Goal: Task Accomplishment & Management: Manage account settings

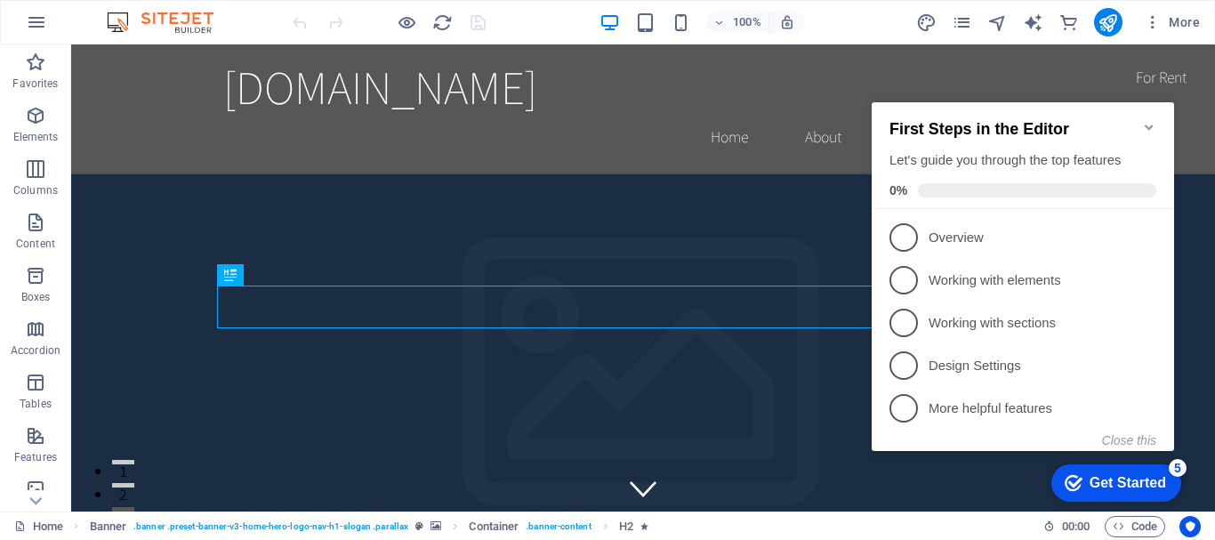
click at [1093, 71] on div "[DOMAIN_NAME] Home About Service Contact" at bounding box center [643, 108] width 1144 height 129
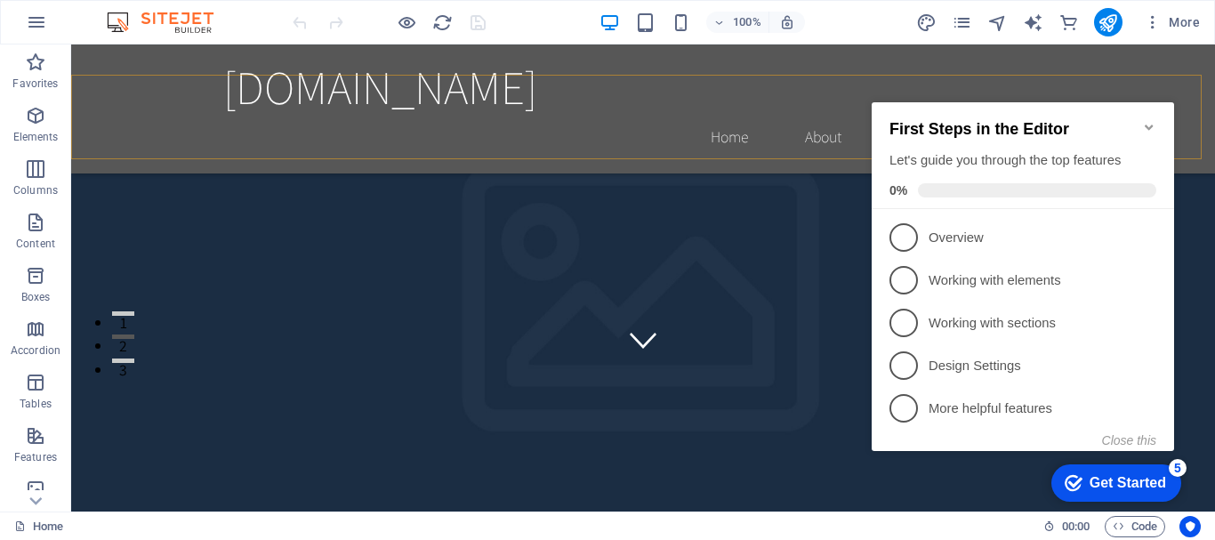
scroll to position [118, 0]
click at [25, 28] on button "button" at bounding box center [36, 22] width 43 height 43
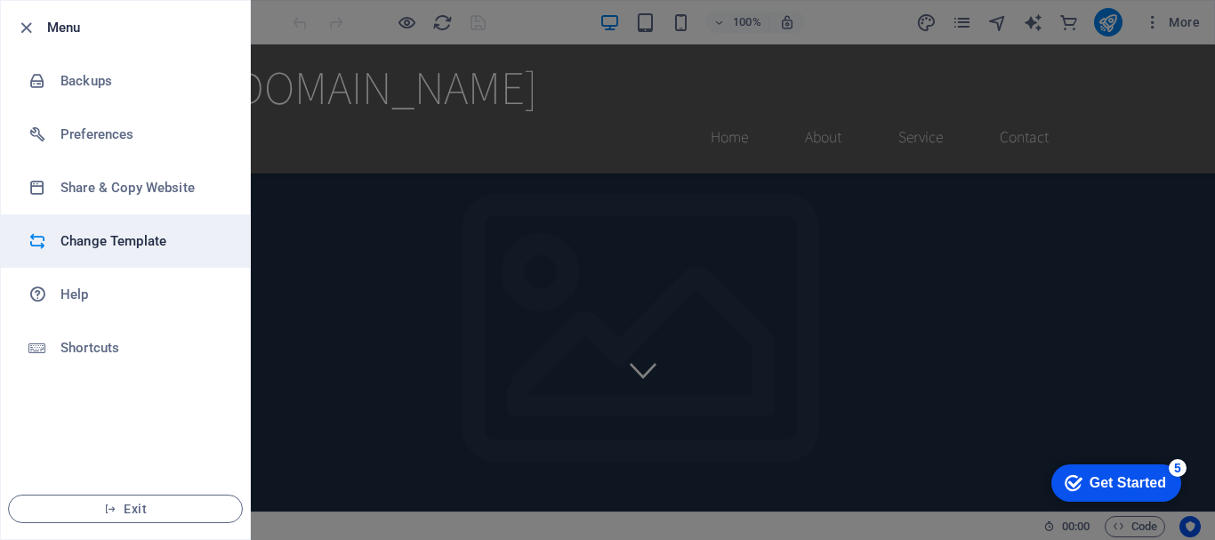
click at [107, 227] on li "Change Template" at bounding box center [125, 240] width 249 height 53
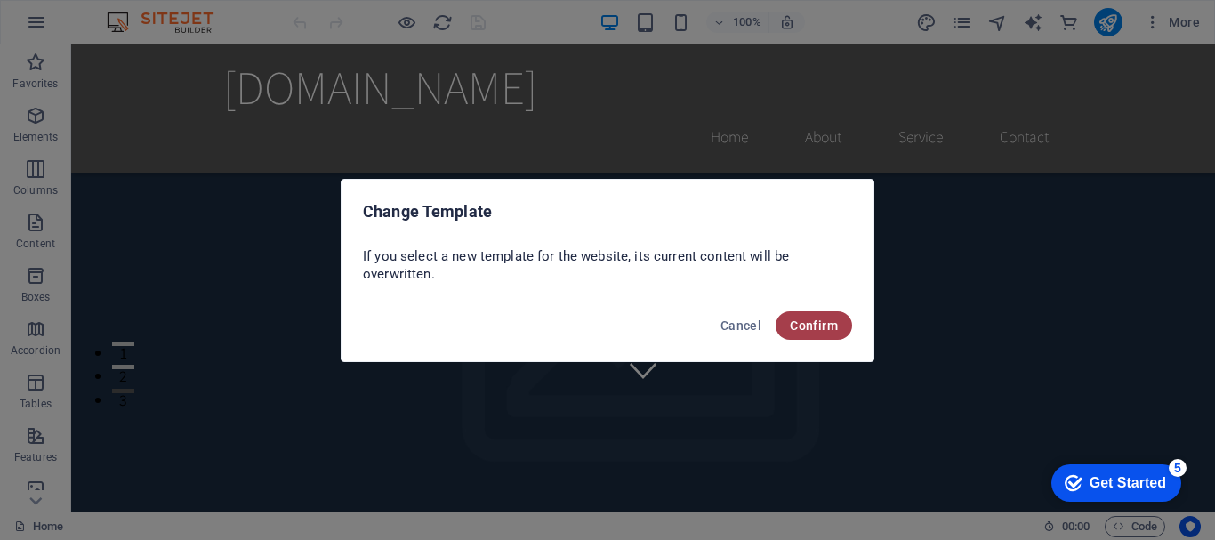
click at [792, 325] on span "Confirm" at bounding box center [814, 325] width 48 height 14
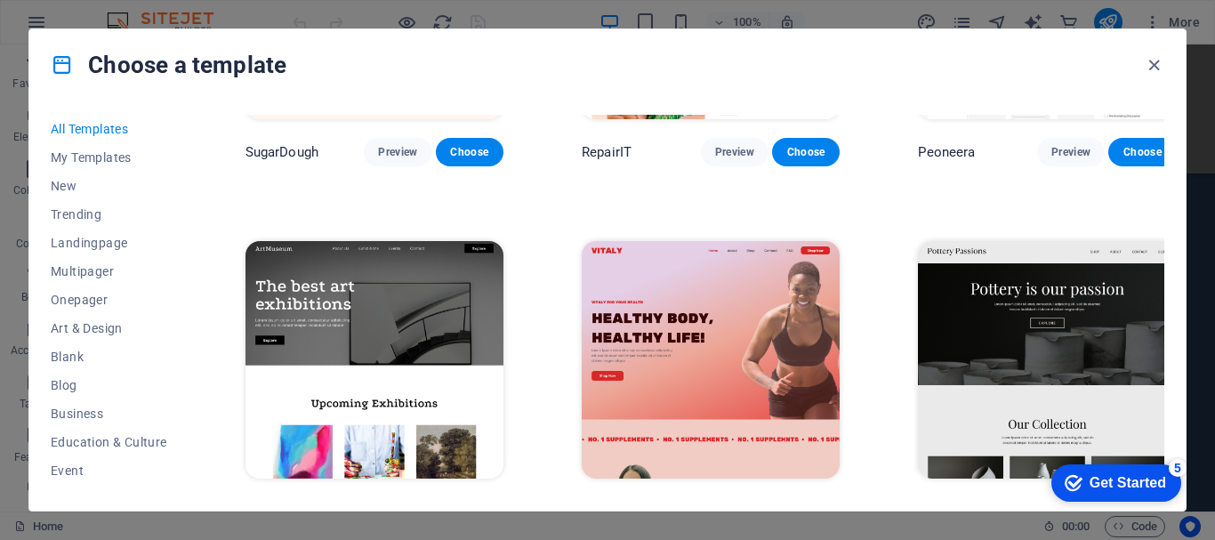
scroll to position [267, 0]
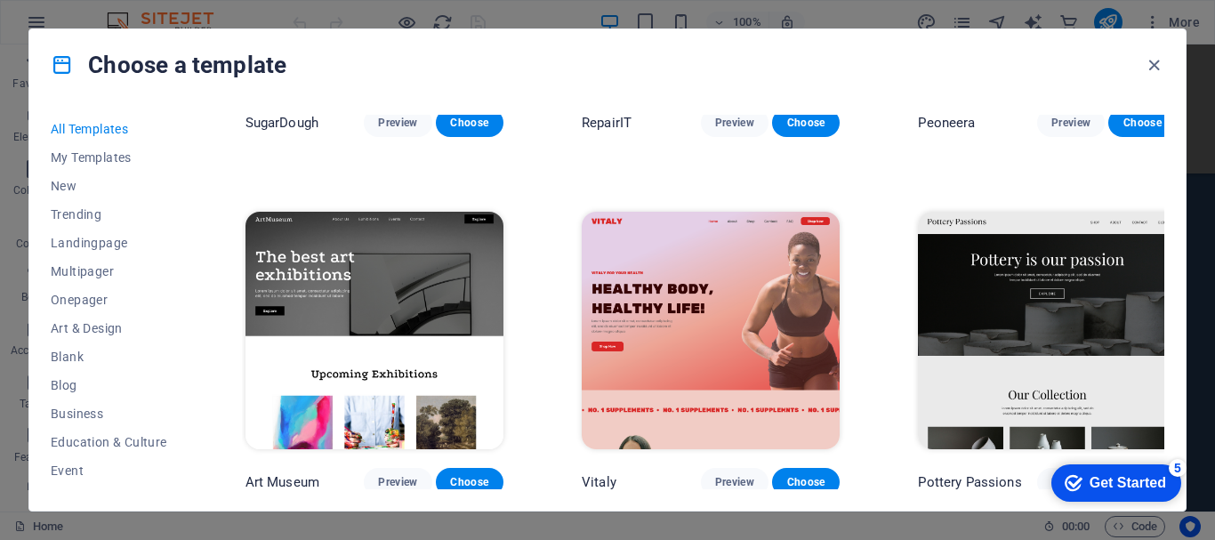
click at [463, 273] on img at bounding box center [374, 331] width 258 height 238
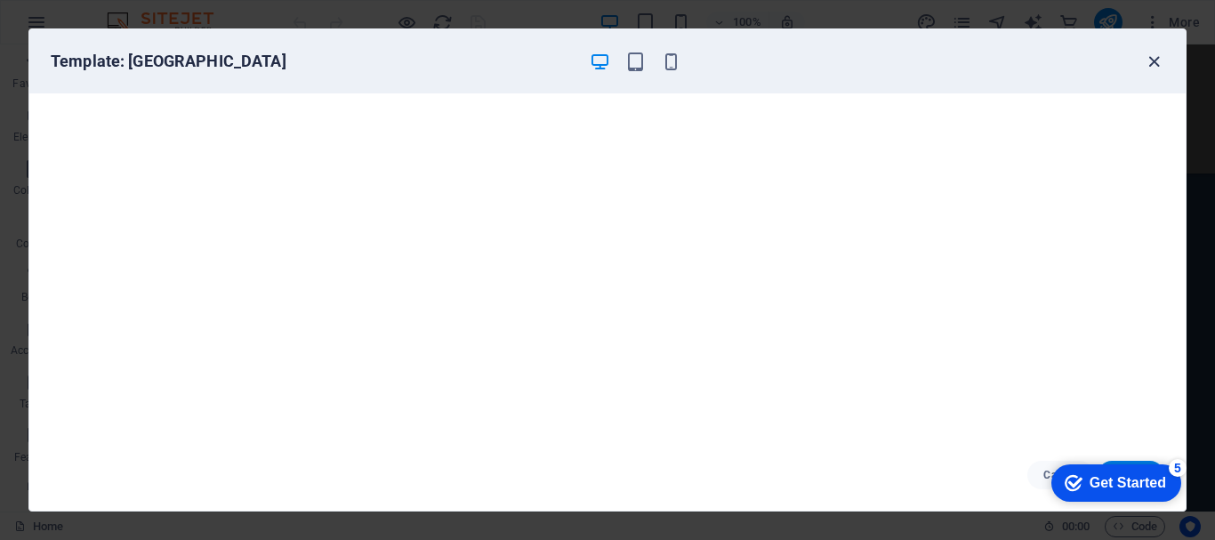
click at [1153, 58] on icon "button" at bounding box center [1154, 62] width 20 height 20
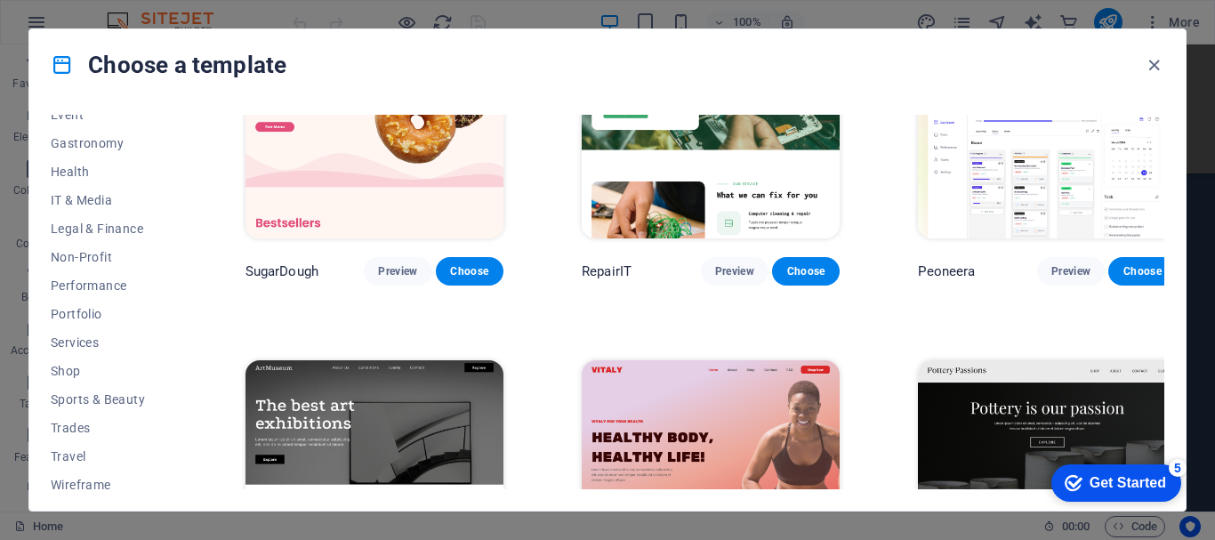
scroll to position [366, 0]
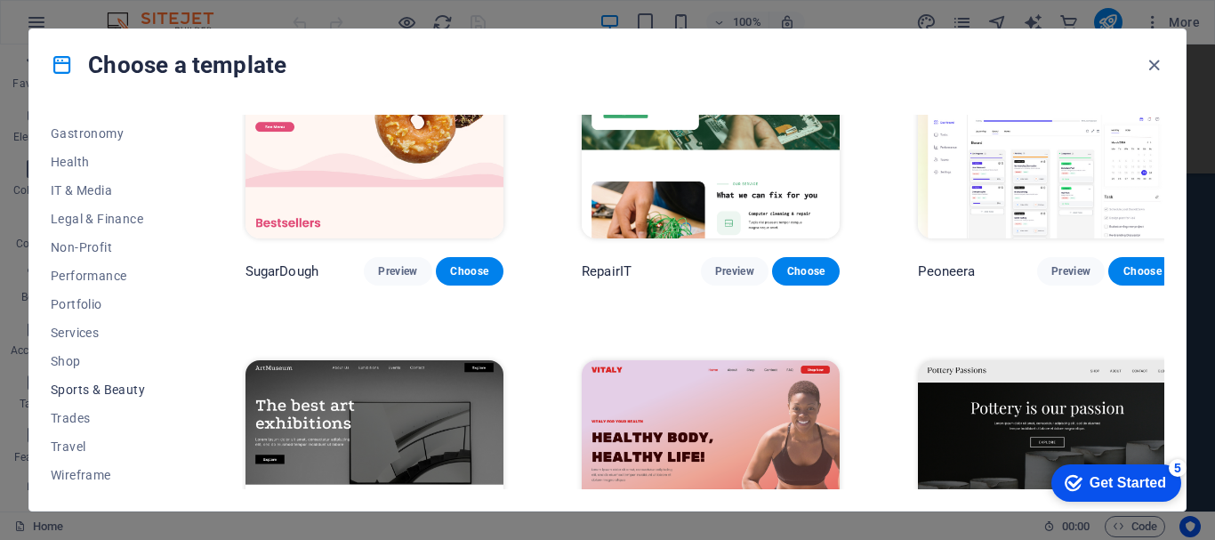
click at [122, 385] on span "Sports & Beauty" at bounding box center [109, 389] width 117 height 14
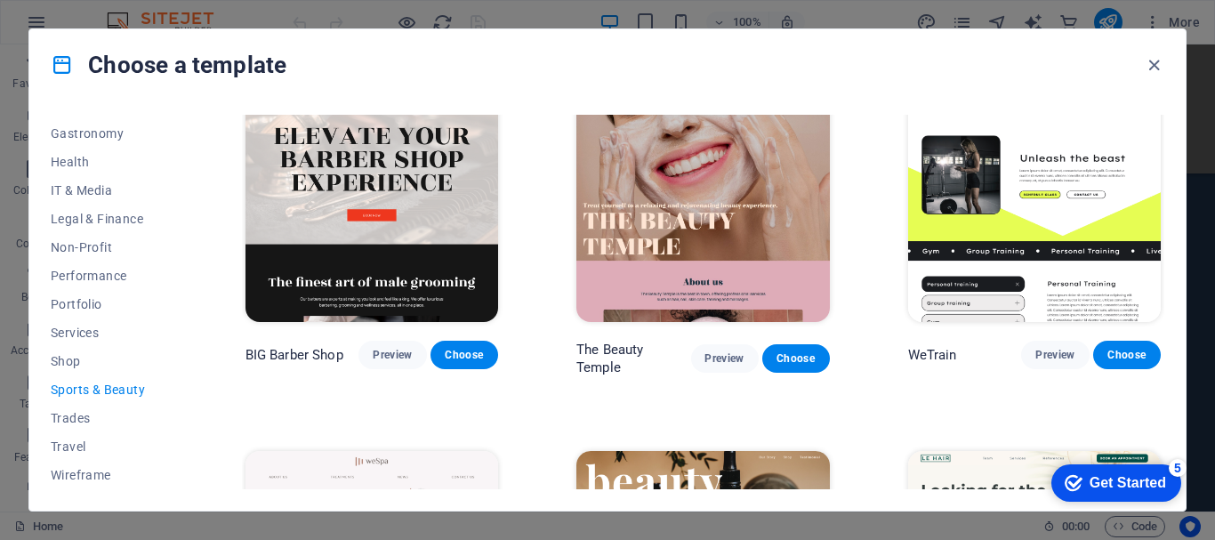
scroll to position [0, 0]
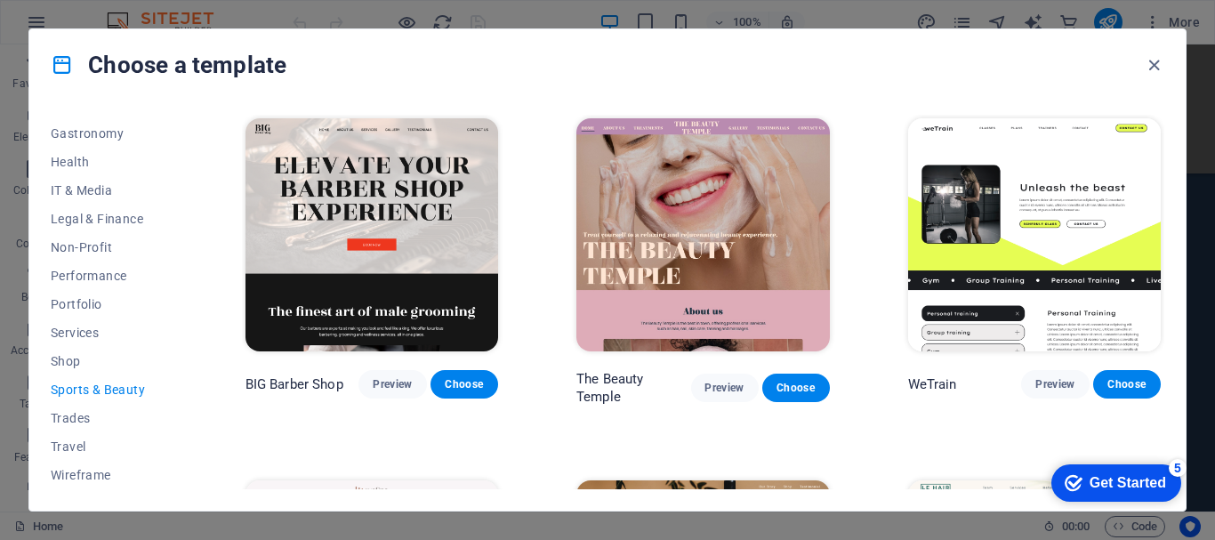
click at [674, 277] on img at bounding box center [702, 234] width 253 height 233
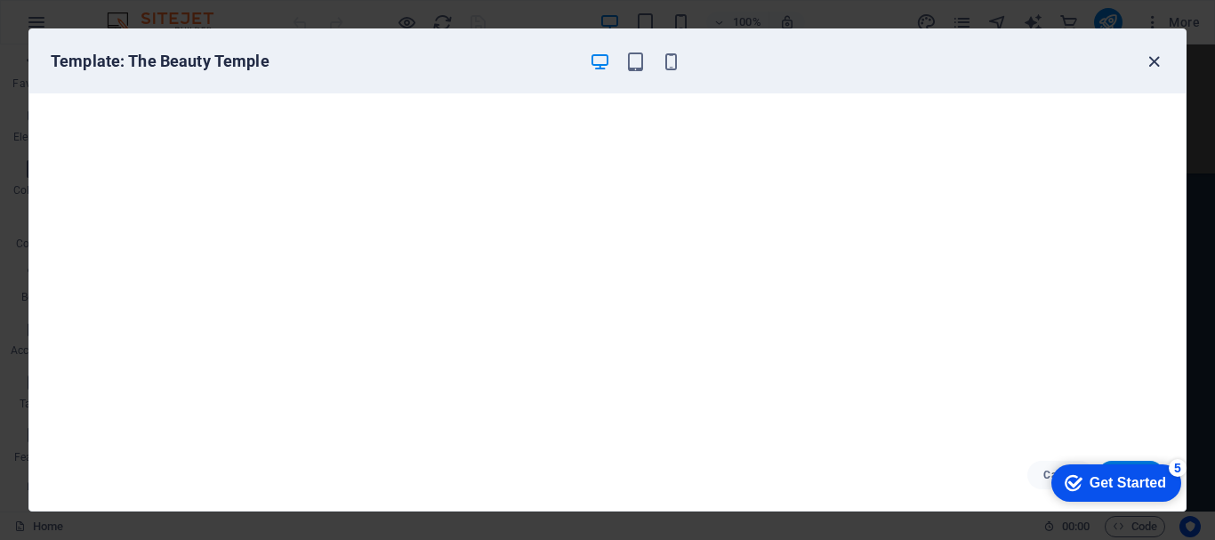
click at [1154, 63] on icon "button" at bounding box center [1154, 62] width 20 height 20
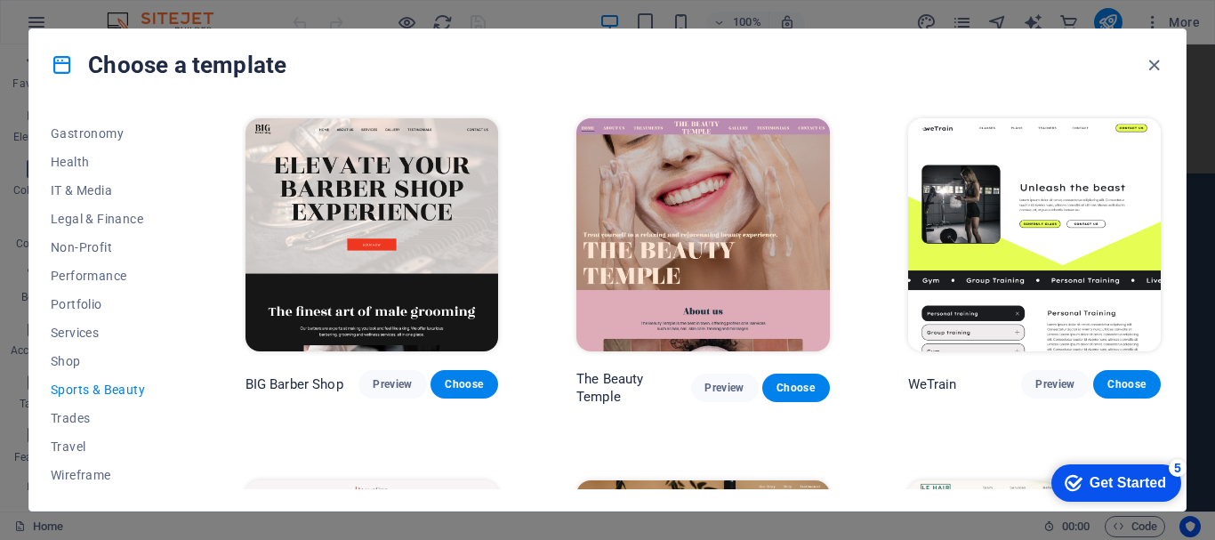
click at [454, 189] on img at bounding box center [371, 234] width 253 height 233
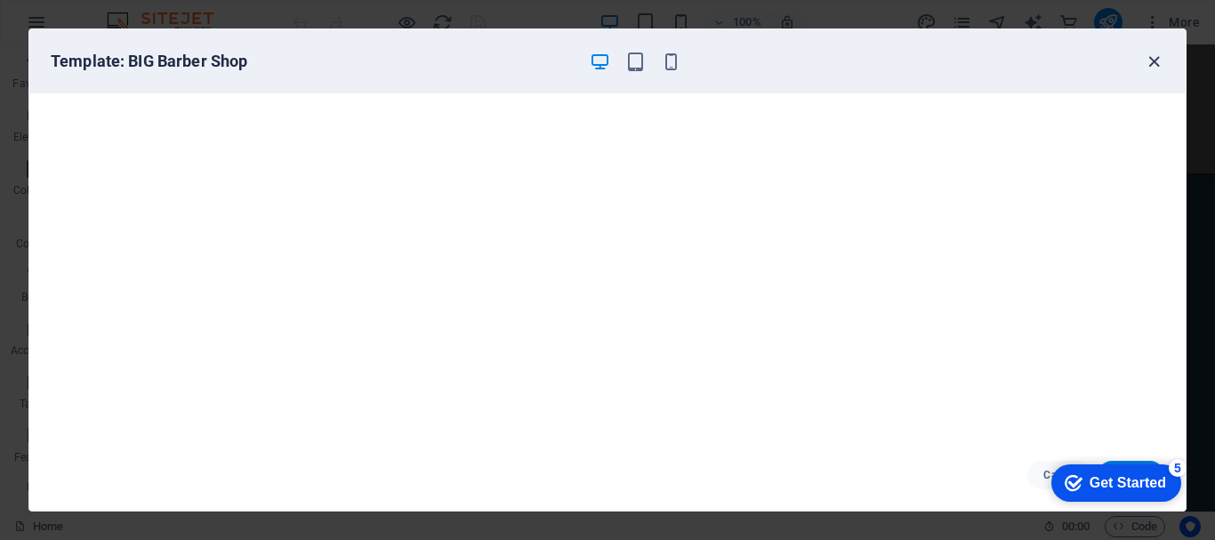
click at [1146, 66] on icon "button" at bounding box center [1154, 62] width 20 height 20
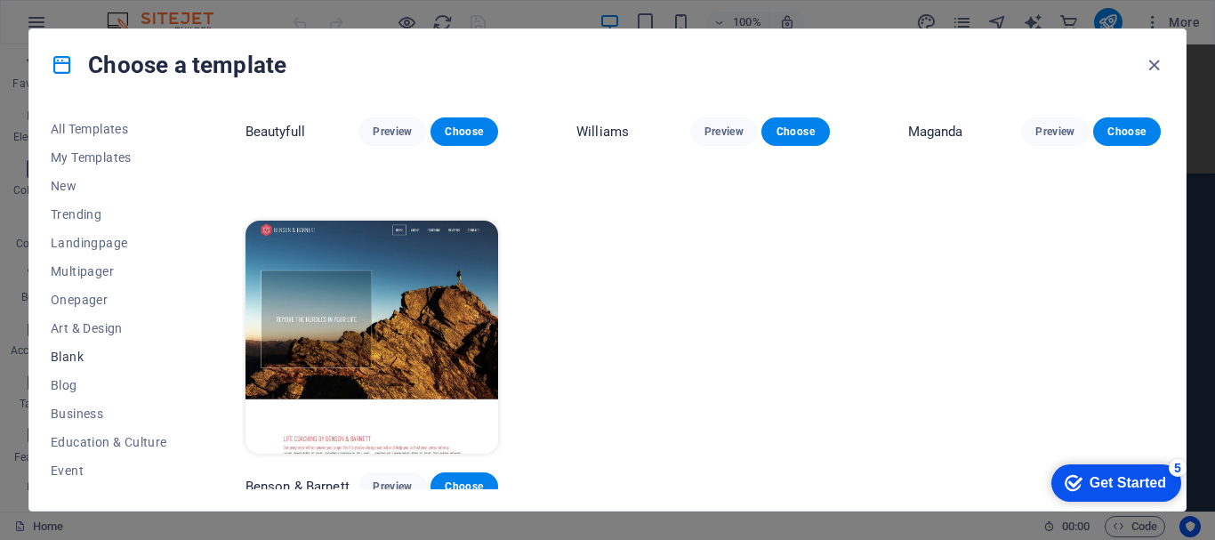
click at [82, 357] on span "Blank" at bounding box center [109, 357] width 117 height 14
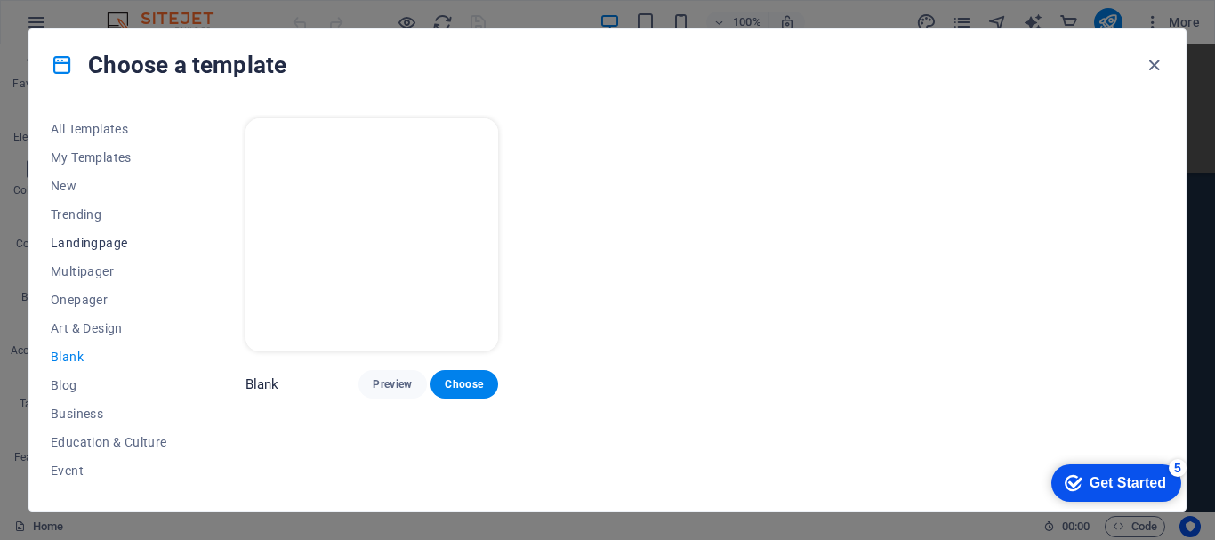
click at [108, 248] on span "Landingpage" at bounding box center [109, 243] width 117 height 14
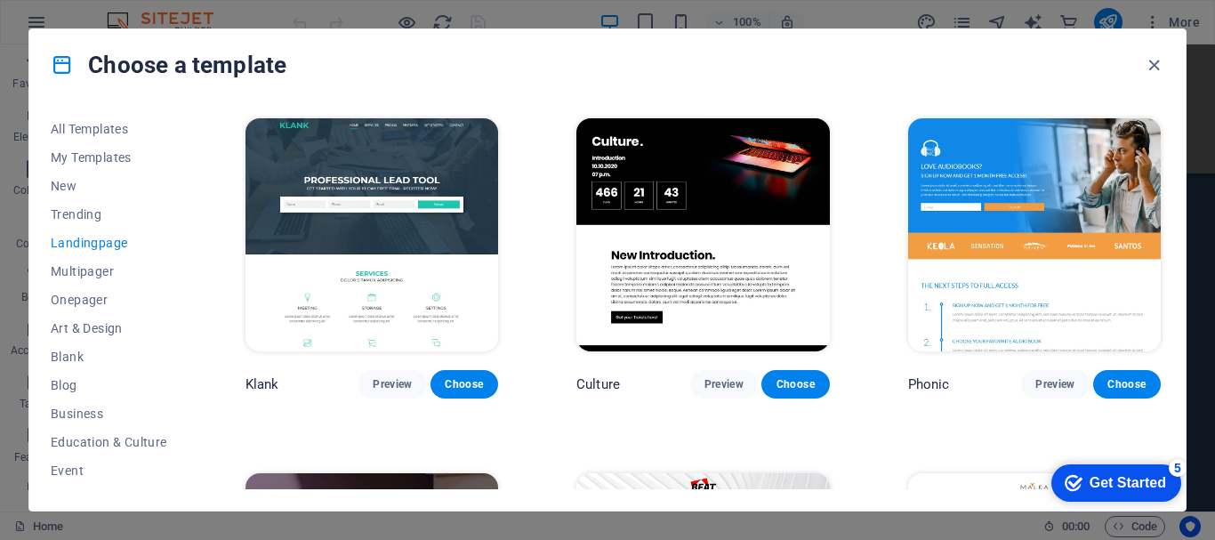
click at [325, 238] on img at bounding box center [371, 234] width 253 height 233
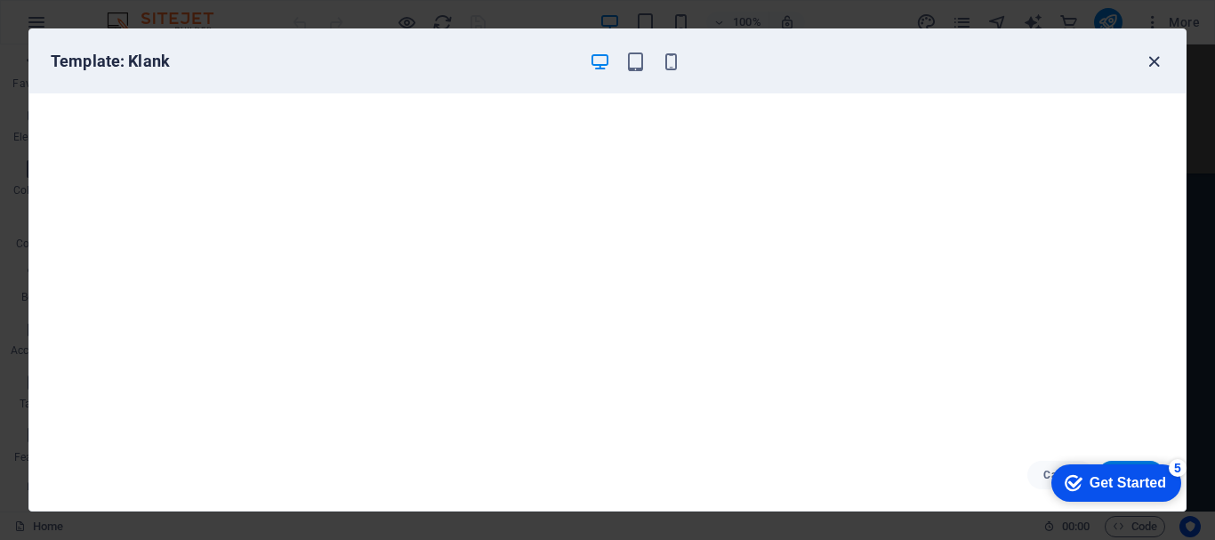
click at [1158, 62] on icon "button" at bounding box center [1154, 62] width 20 height 20
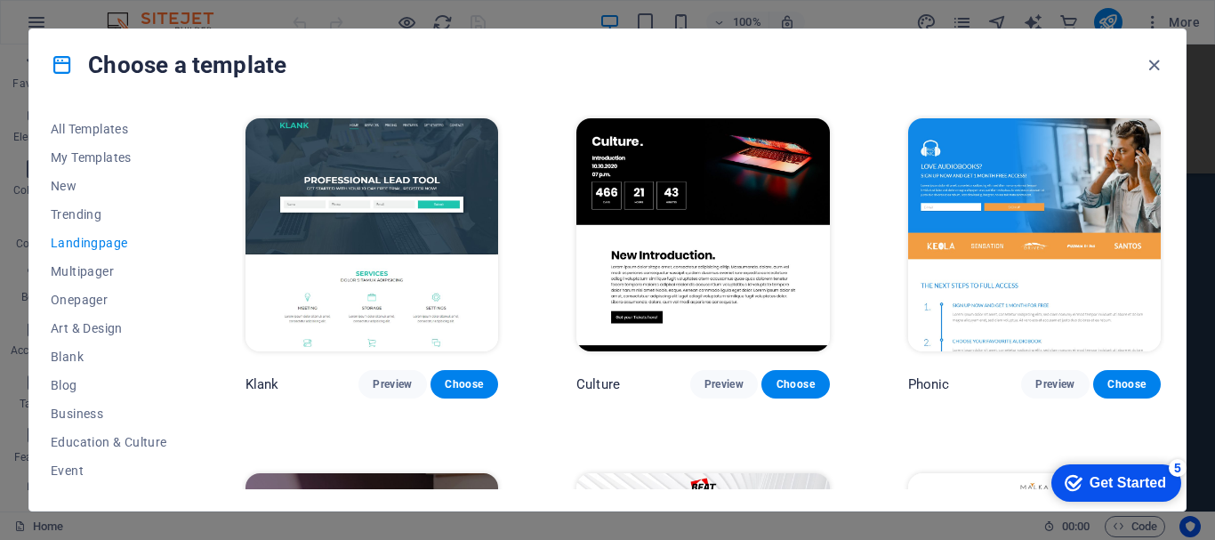
click at [964, 164] on img at bounding box center [1034, 234] width 253 height 233
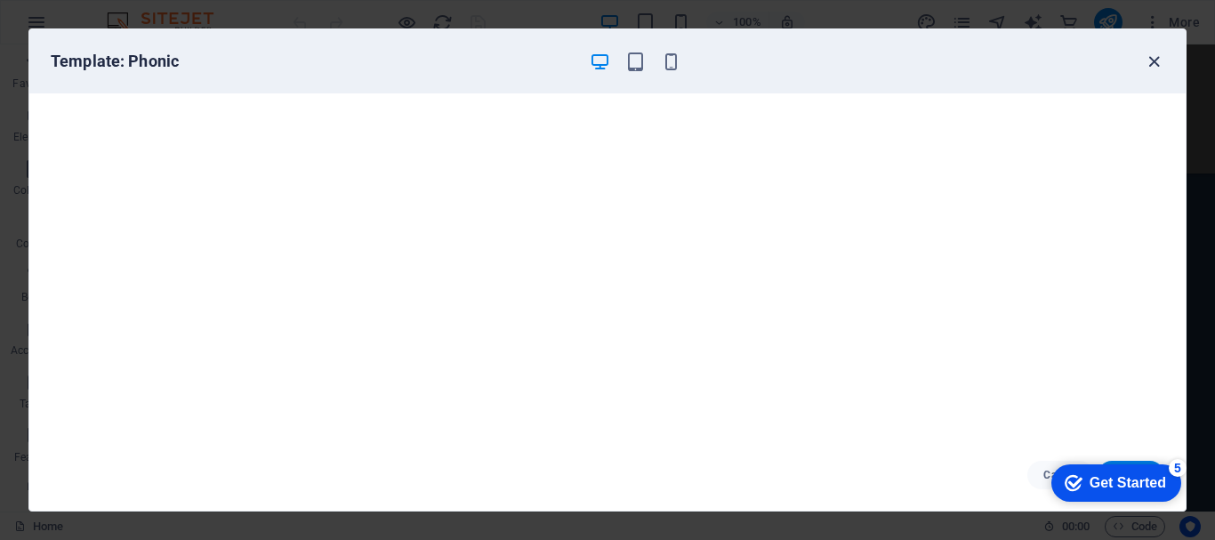
click at [1151, 61] on icon "button" at bounding box center [1154, 62] width 20 height 20
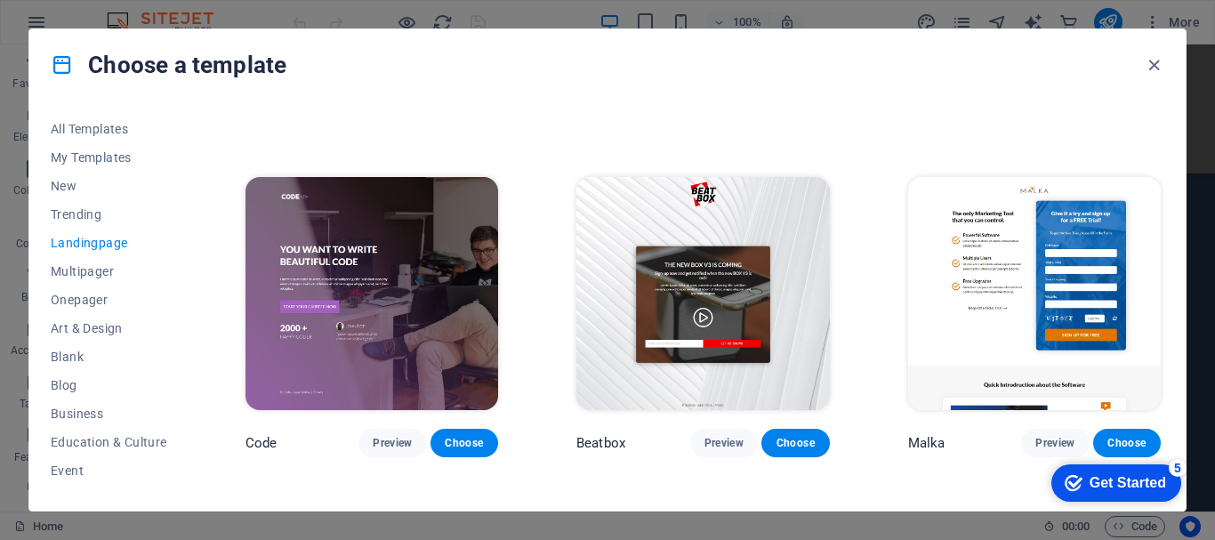
scroll to position [356, 0]
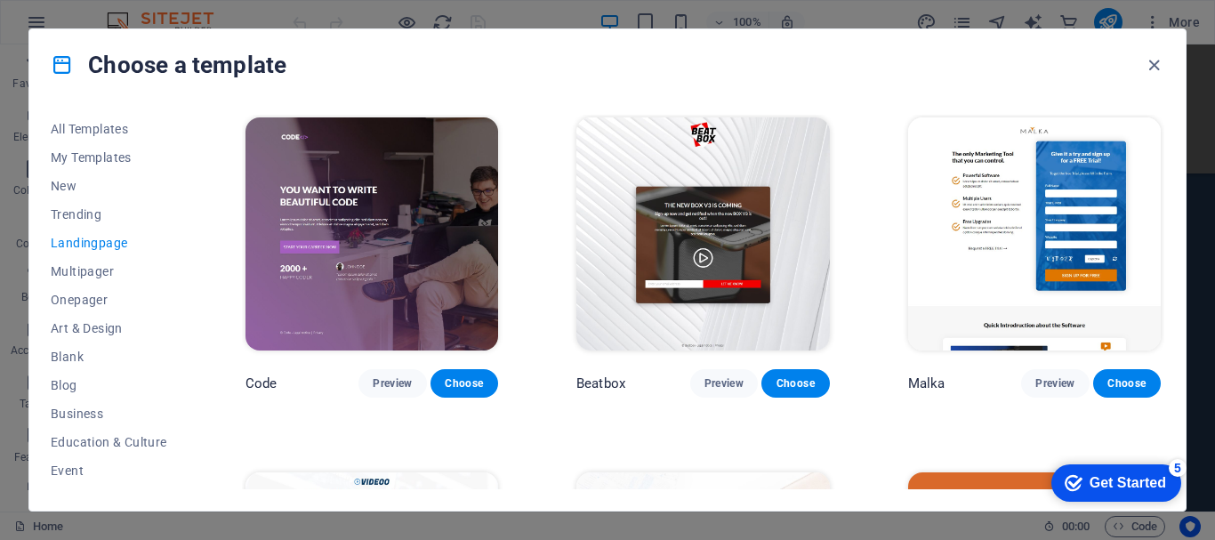
click at [489, 170] on img at bounding box center [371, 233] width 253 height 233
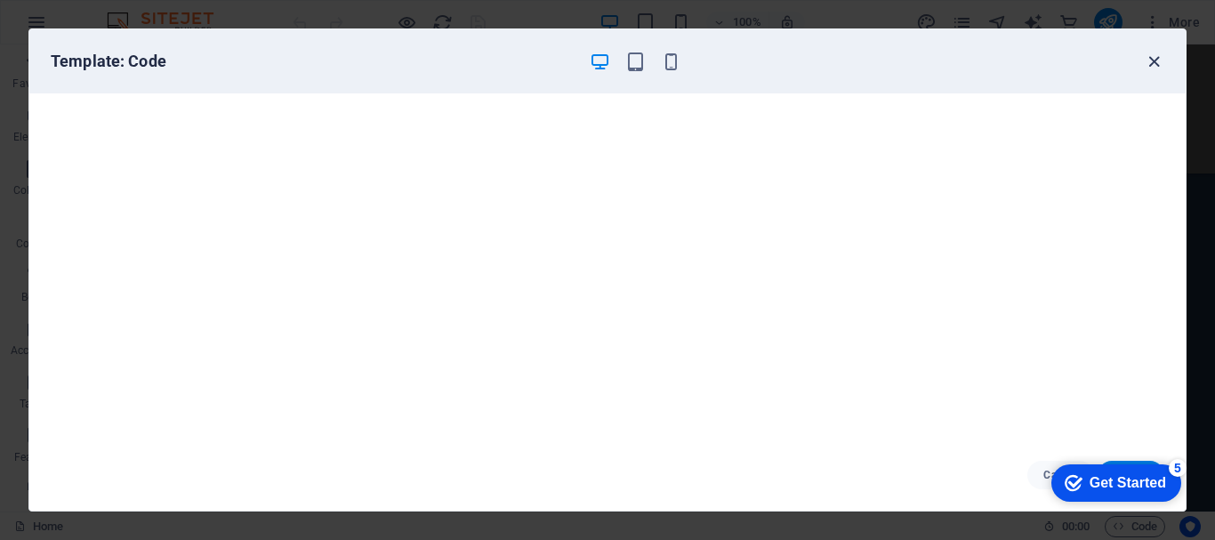
click at [1150, 64] on icon "button" at bounding box center [1154, 62] width 20 height 20
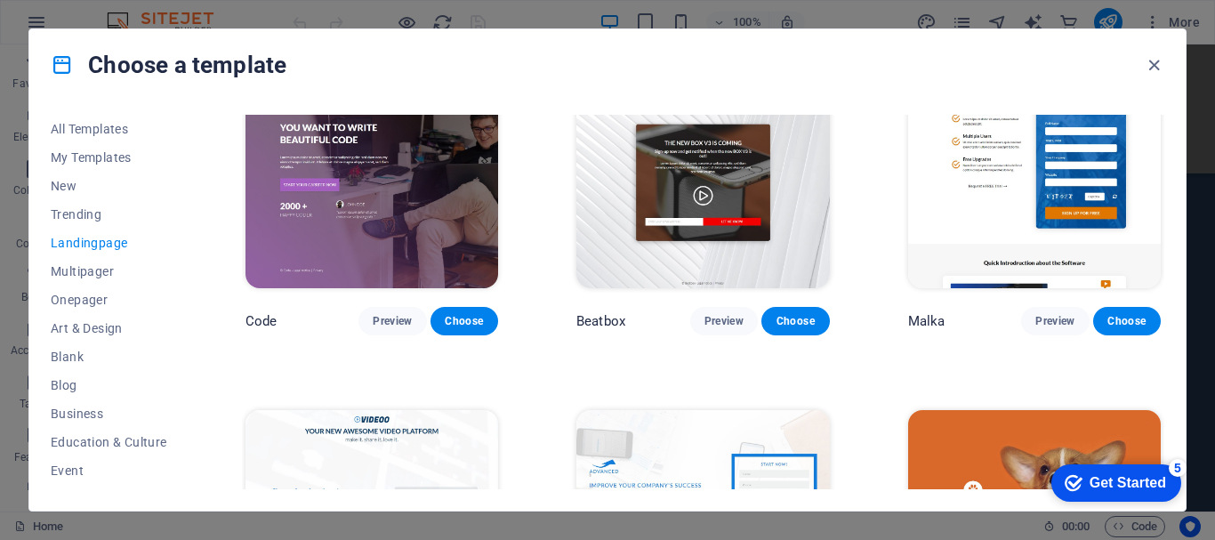
scroll to position [240, 0]
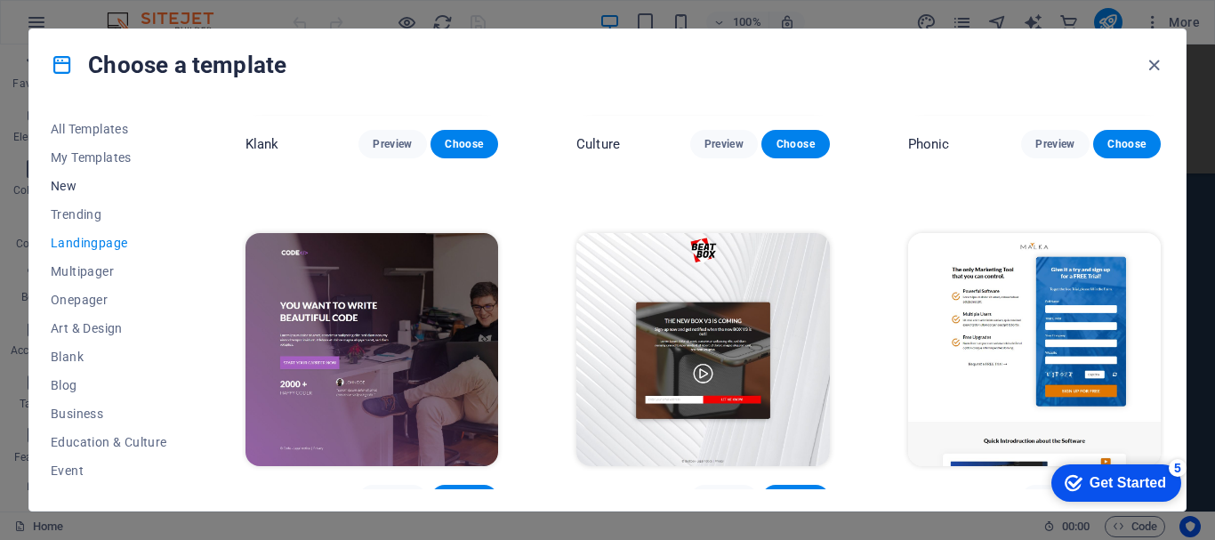
click at [79, 184] on span "New" at bounding box center [109, 186] width 117 height 14
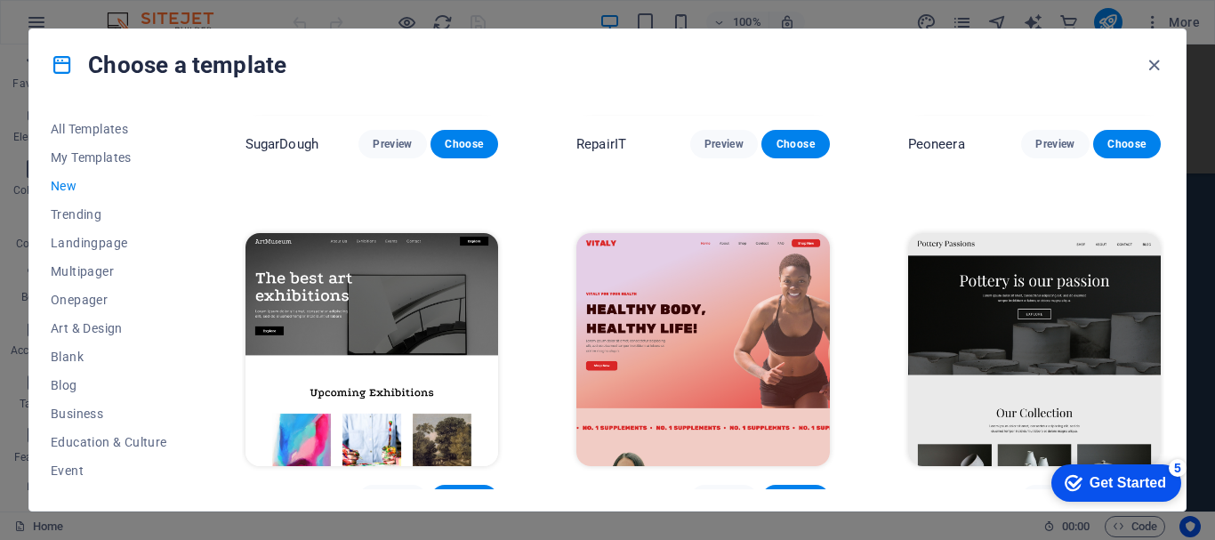
scroll to position [329, 0]
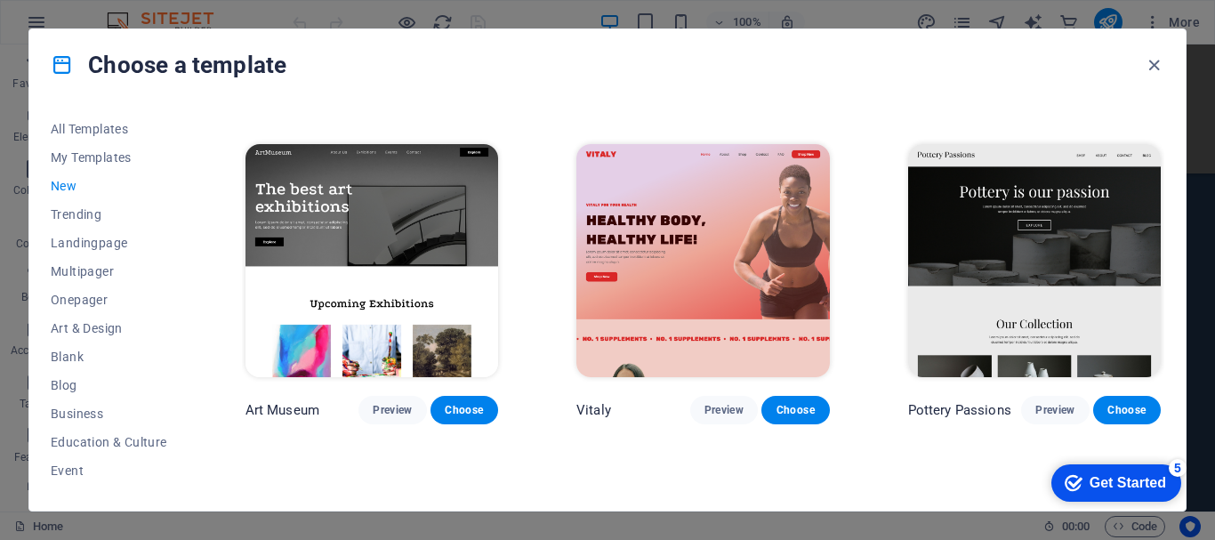
click at [946, 236] on img at bounding box center [1034, 260] width 253 height 233
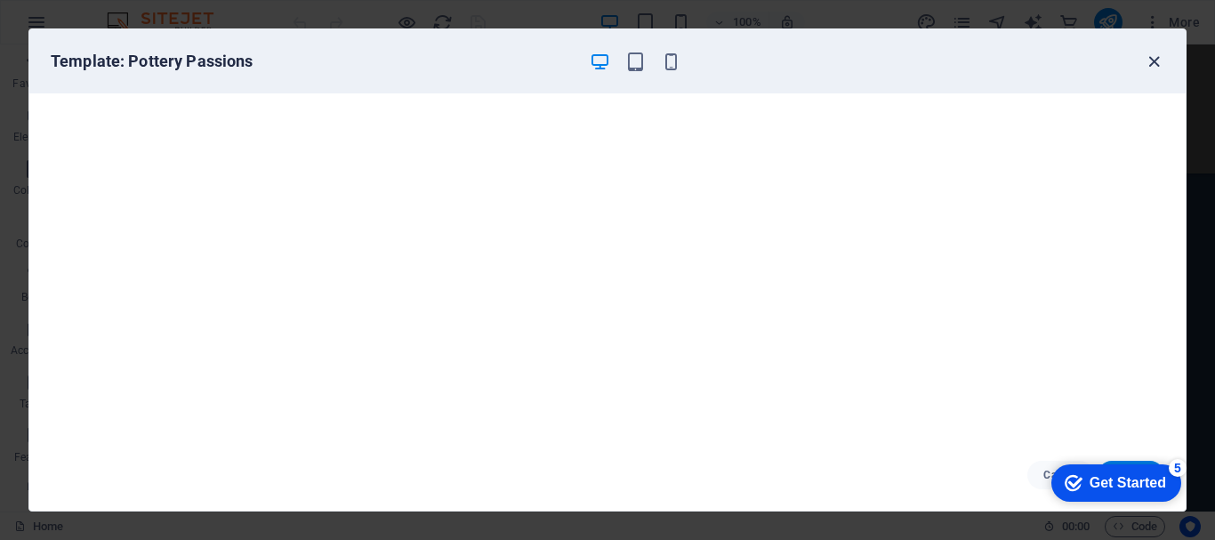
click at [1147, 64] on icon "button" at bounding box center [1154, 62] width 20 height 20
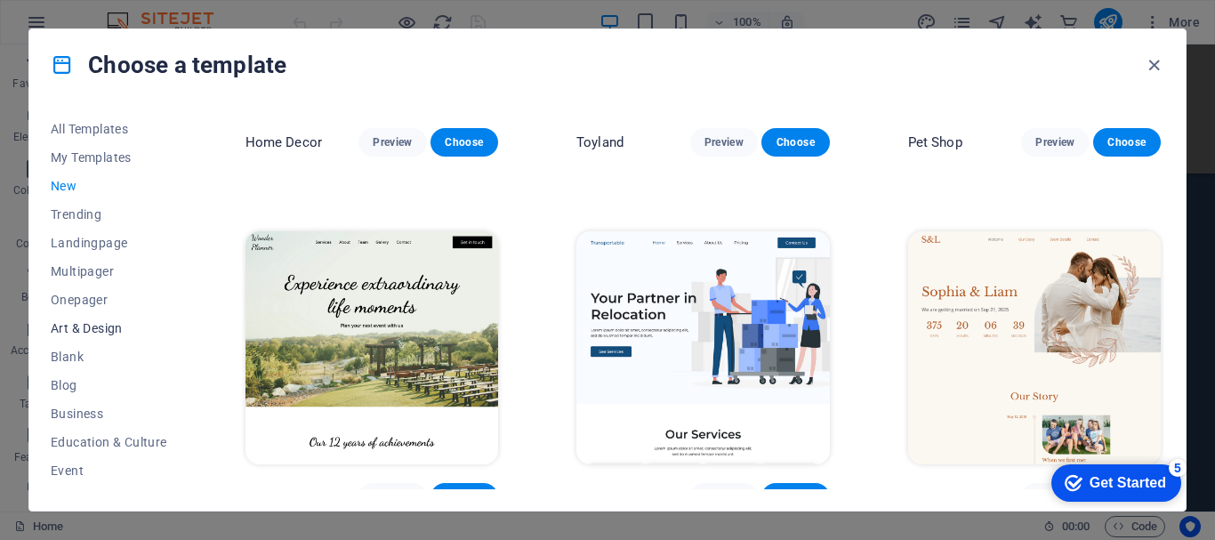
scroll to position [89, 0]
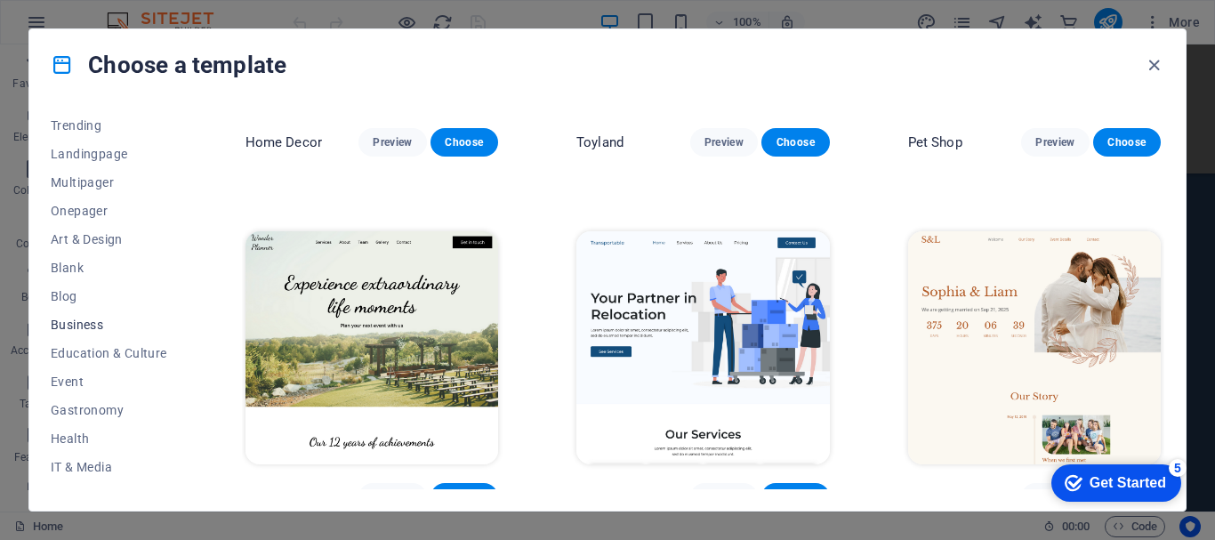
click at [109, 329] on span "Business" at bounding box center [109, 325] width 117 height 14
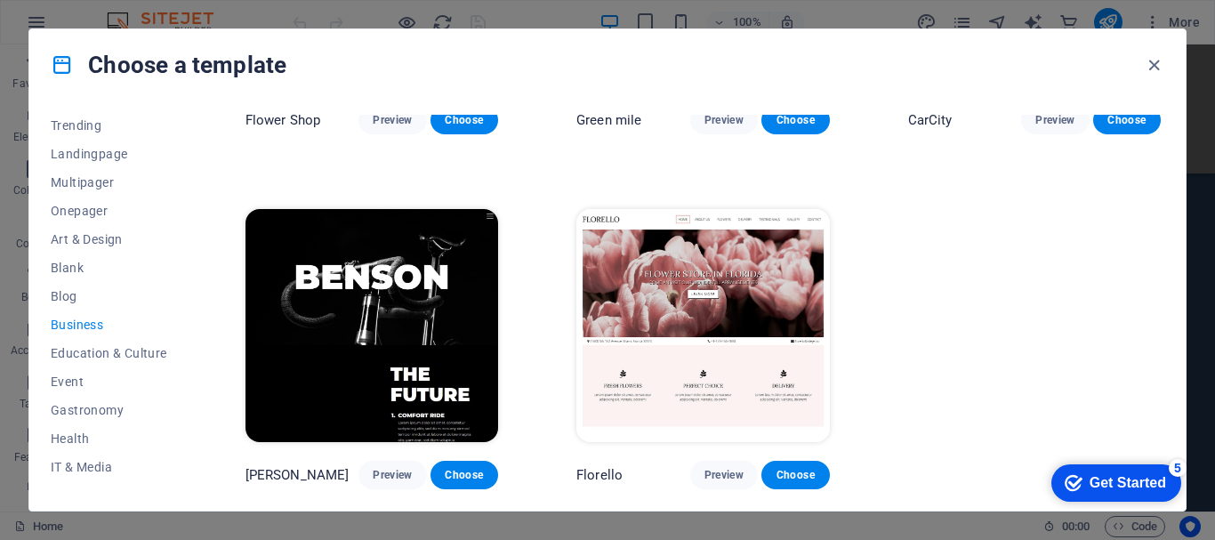
scroll to position [613, 0]
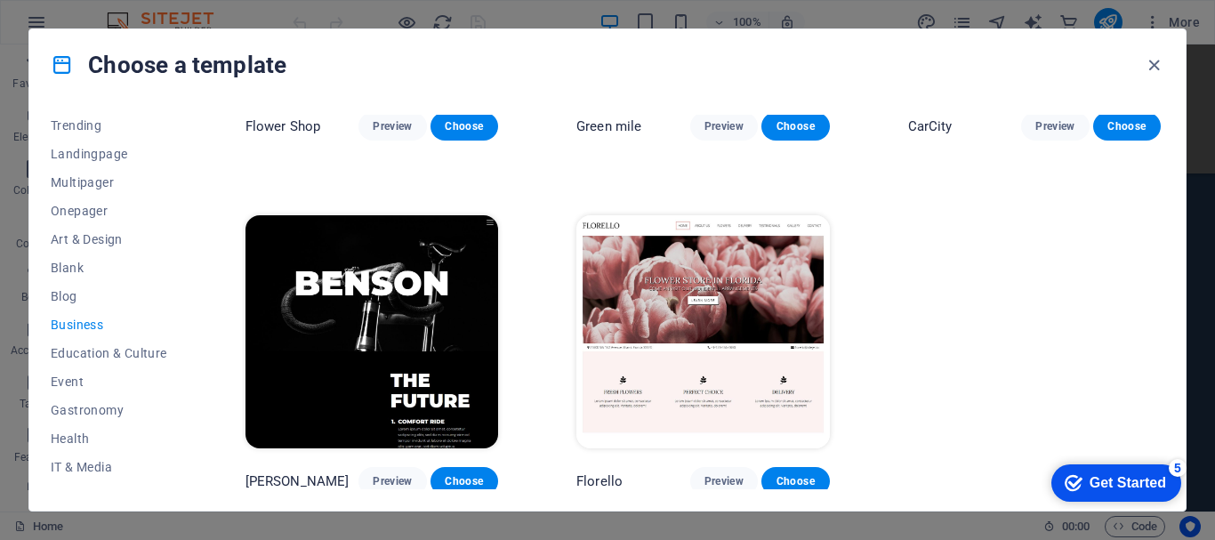
click at [672, 313] on img at bounding box center [702, 331] width 253 height 233
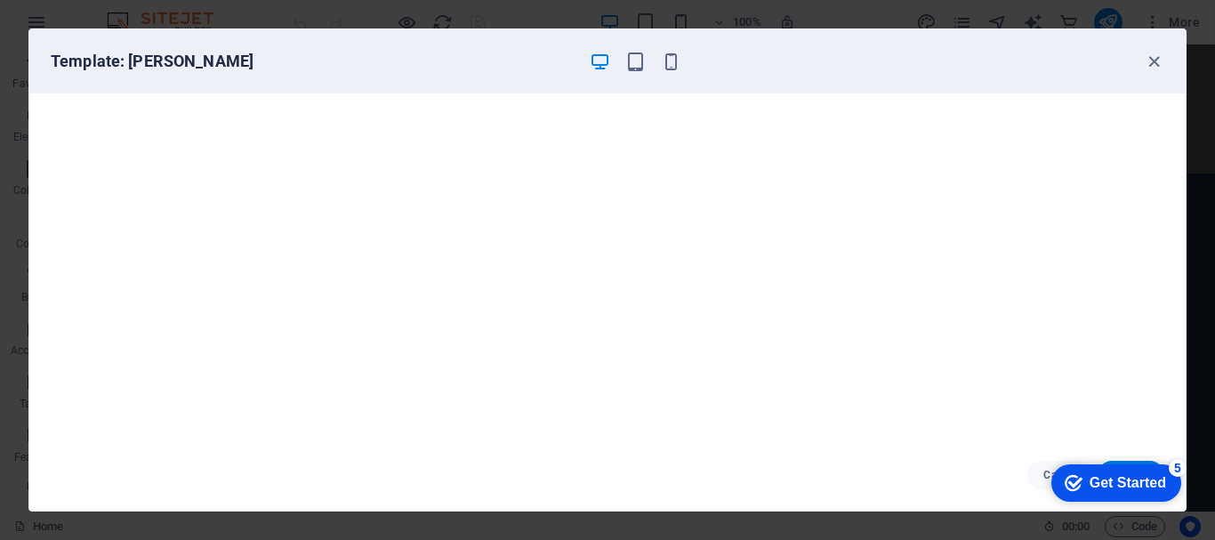
drag, startPoint x: 701, startPoint y: 94, endPoint x: 1195, endPoint y: 39, distance: 497.6
click at [1195, 39] on div "Template: [PERSON_NAME] Choose" at bounding box center [607, 270] width 1215 height 540
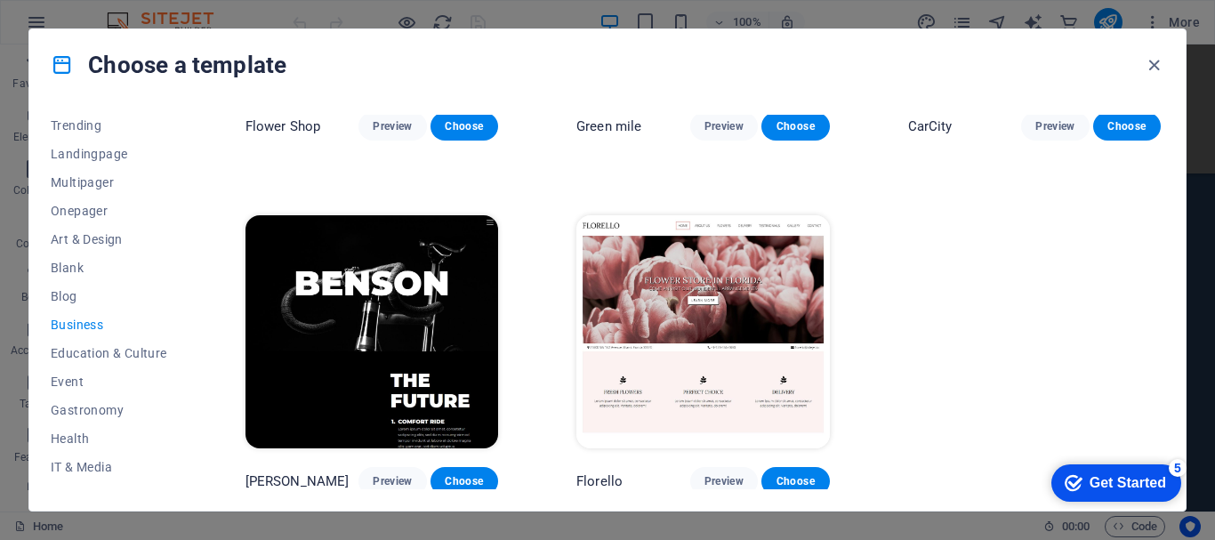
click at [723, 307] on img at bounding box center [702, 331] width 253 height 233
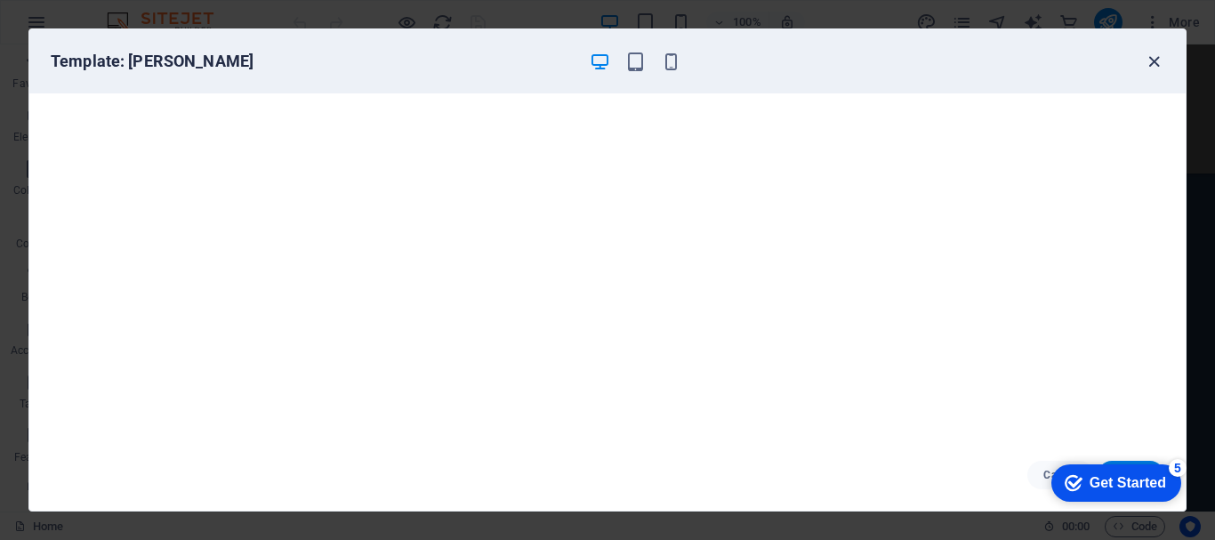
click at [1154, 59] on icon "button" at bounding box center [1154, 62] width 20 height 20
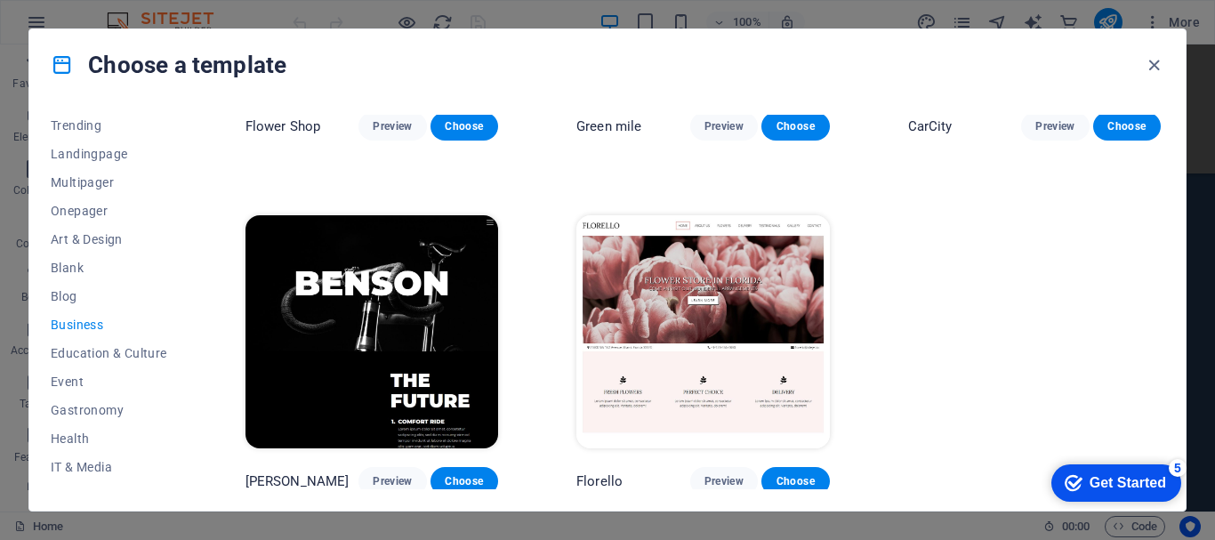
click at [1154, 62] on icon "button" at bounding box center [1154, 65] width 20 height 20
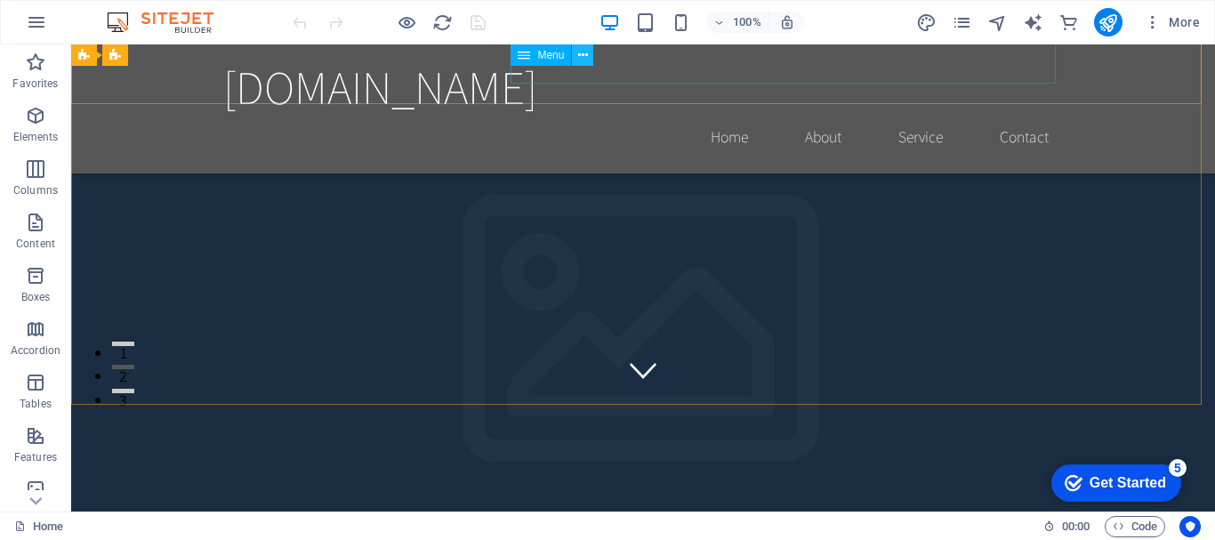
click at [583, 54] on icon at bounding box center [583, 55] width 10 height 19
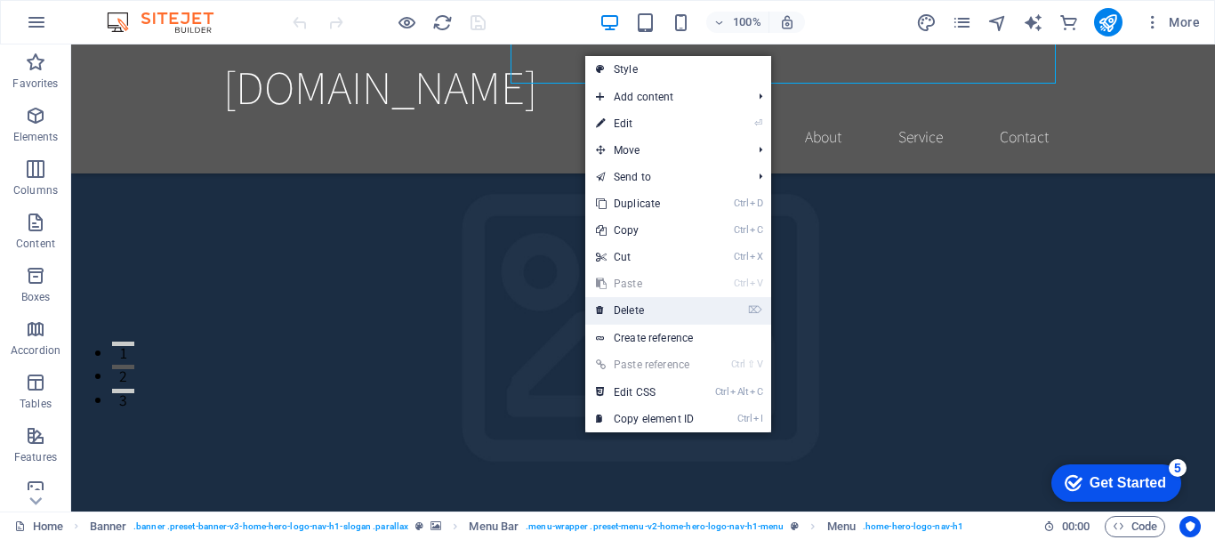
click at [638, 306] on link "⌦ Delete" at bounding box center [644, 310] width 119 height 27
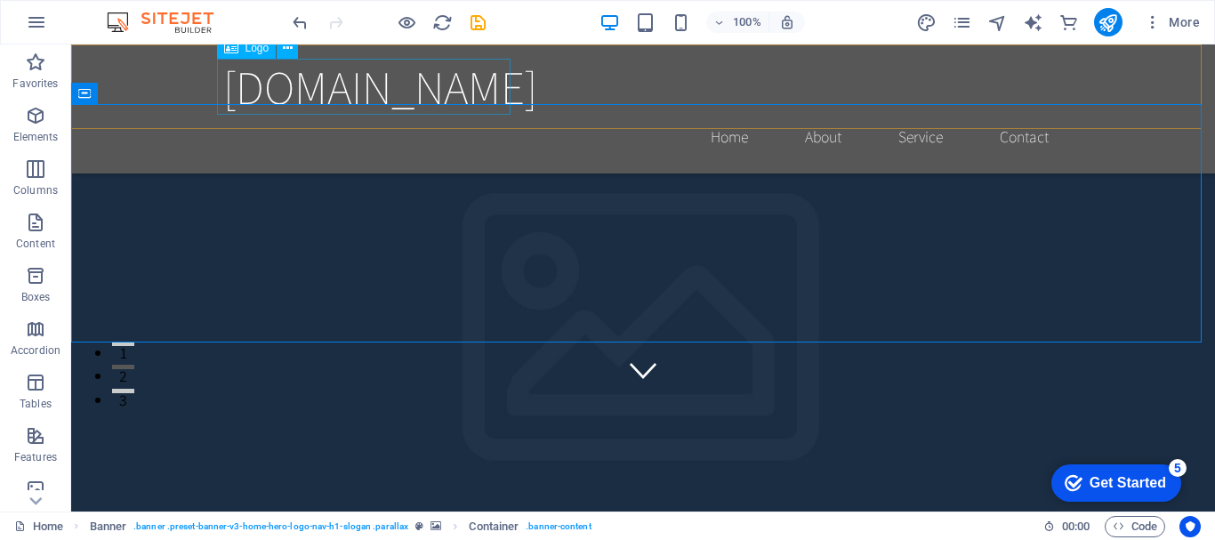
click at [417, 109] on div "[DOMAIN_NAME]" at bounding box center [643, 87] width 840 height 56
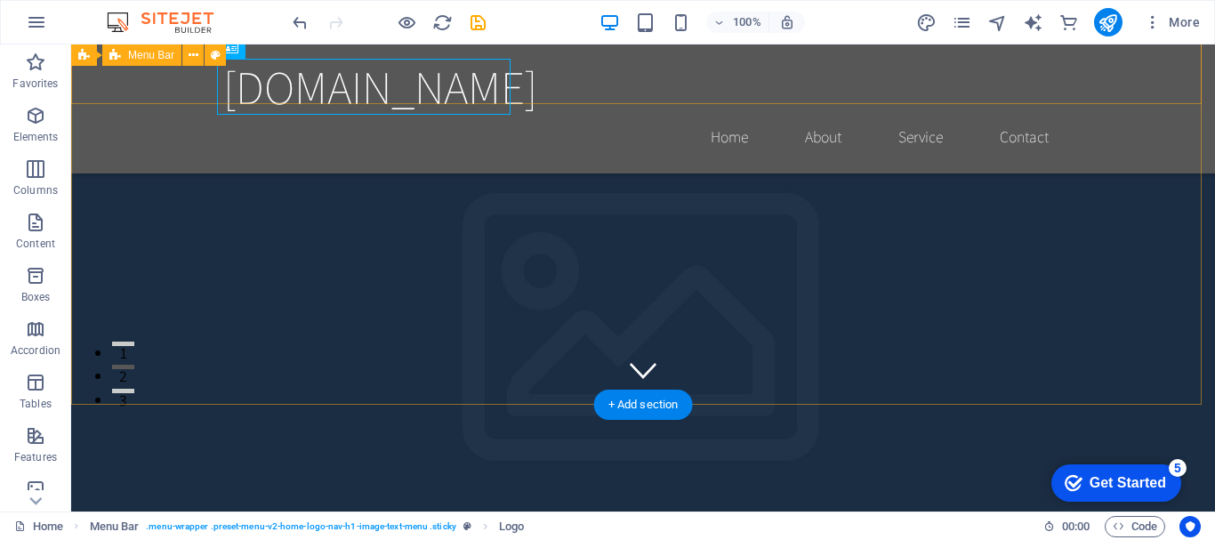
click at [261, 490] on div "[DOMAIN_NAME]" at bounding box center [643, 532] width 1144 height 84
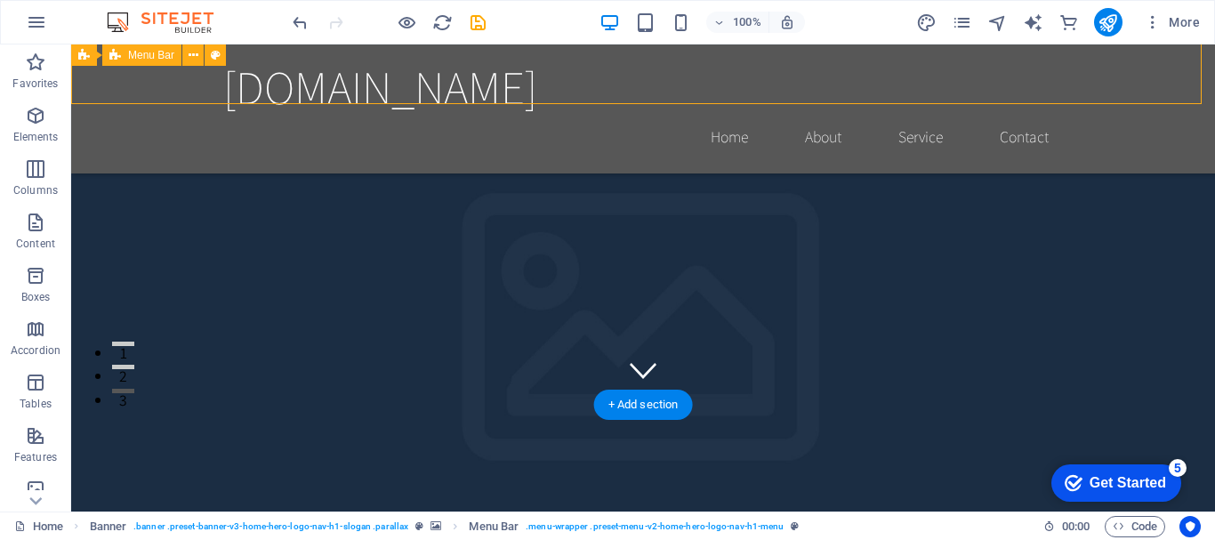
click at [261, 490] on div "[DOMAIN_NAME]" at bounding box center [643, 532] width 1144 height 84
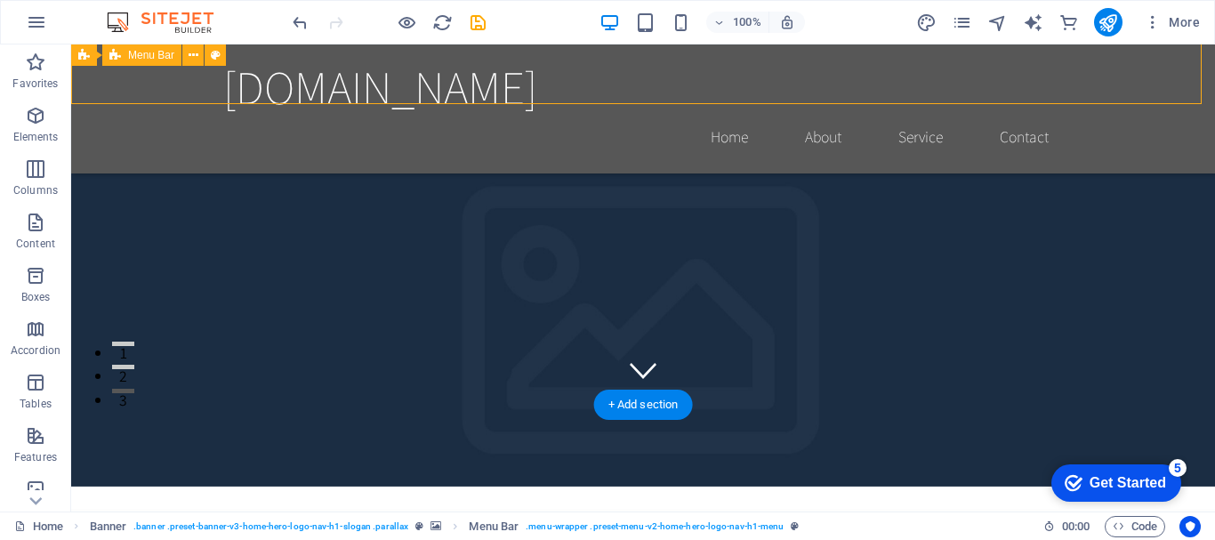
click at [291, 94] on div "Drag here to replace the existing content. Press “Ctrl” if you want to create a…" at bounding box center [643, 277] width 1144 height 467
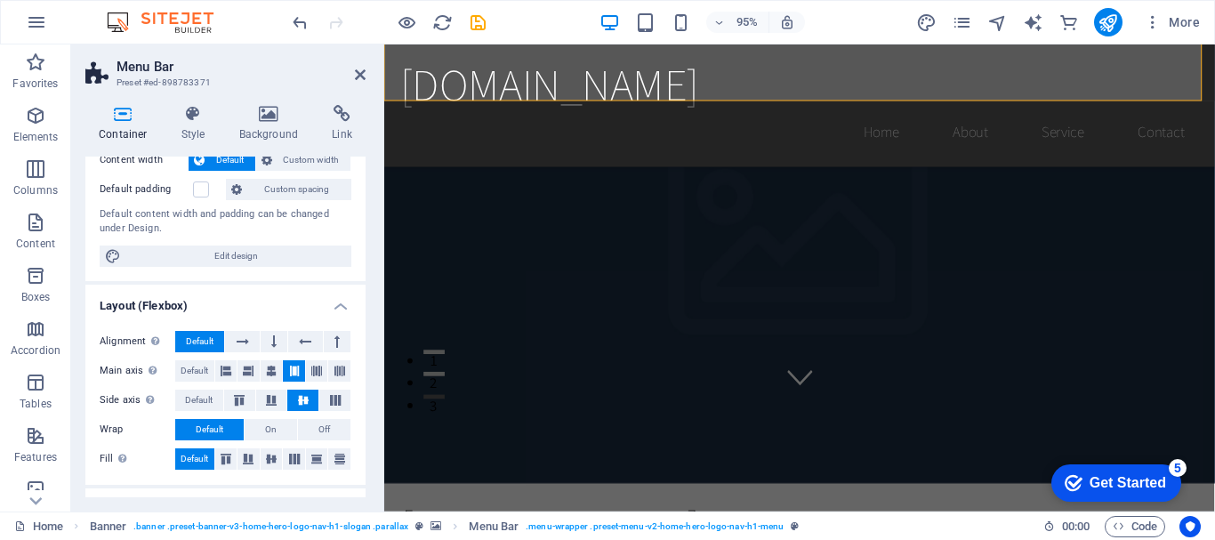
scroll to position [0, 0]
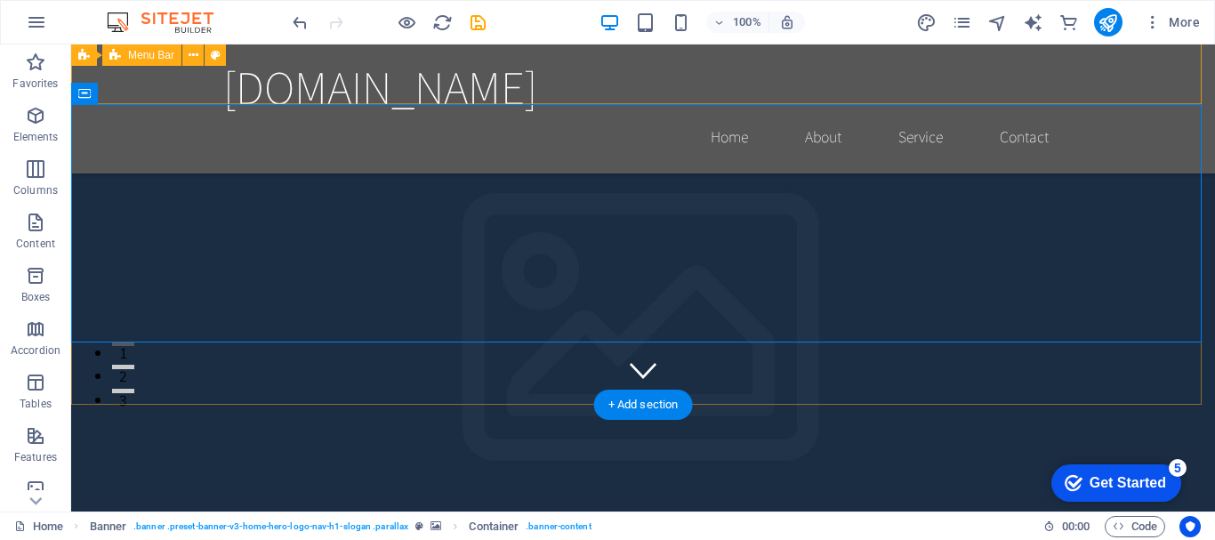
click at [393, 490] on div "[DOMAIN_NAME]" at bounding box center [643, 532] width 1144 height 84
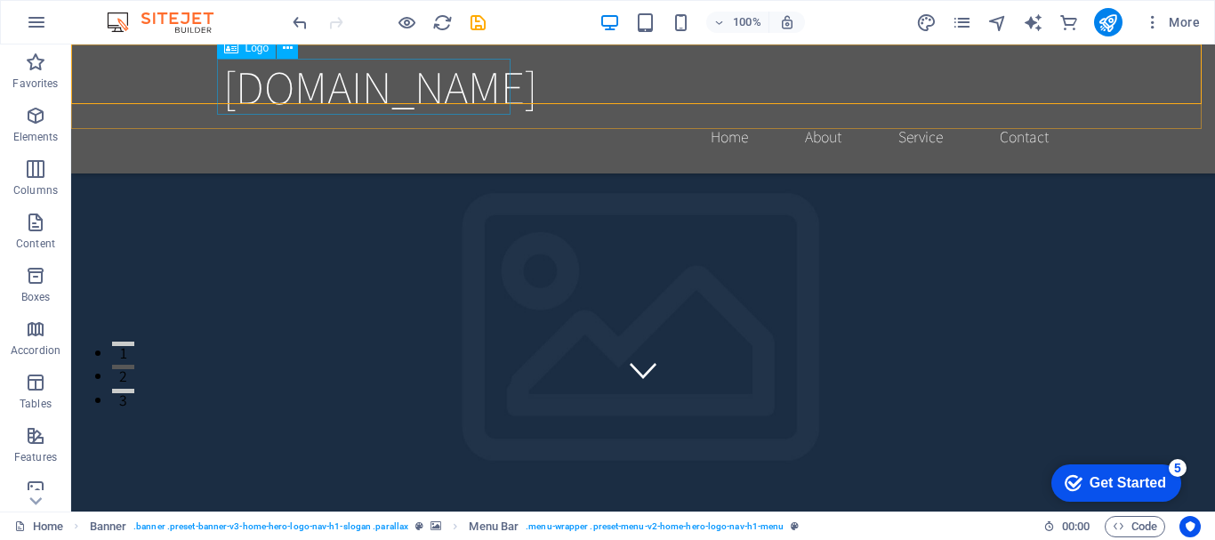
click at [480, 107] on div "[DOMAIN_NAME]" at bounding box center [643, 87] width 840 height 56
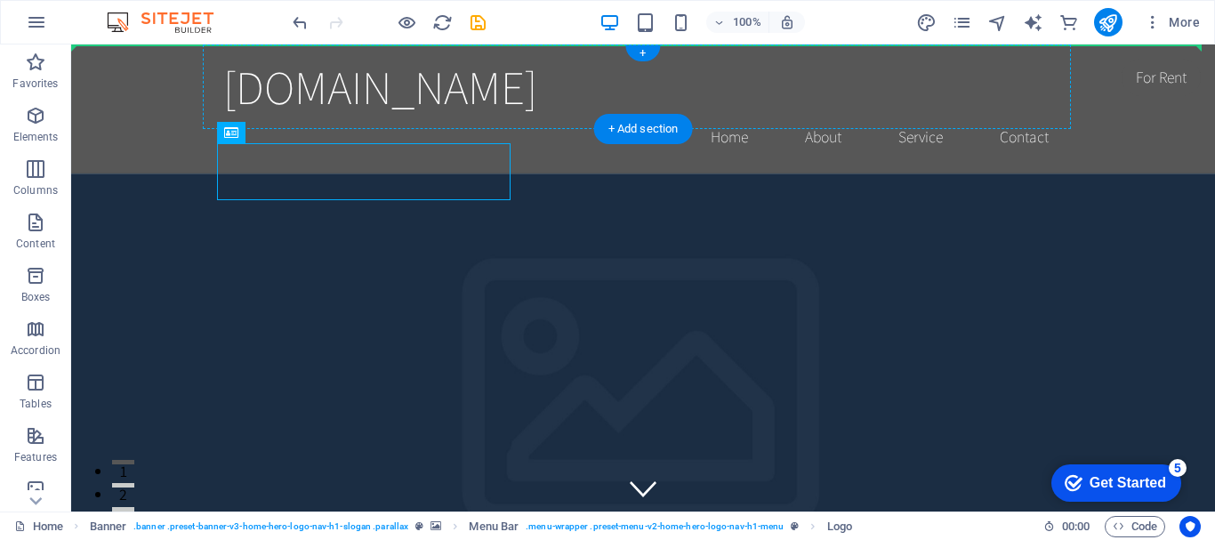
drag, startPoint x: 325, startPoint y: 99, endPoint x: 239, endPoint y: 76, distance: 88.5
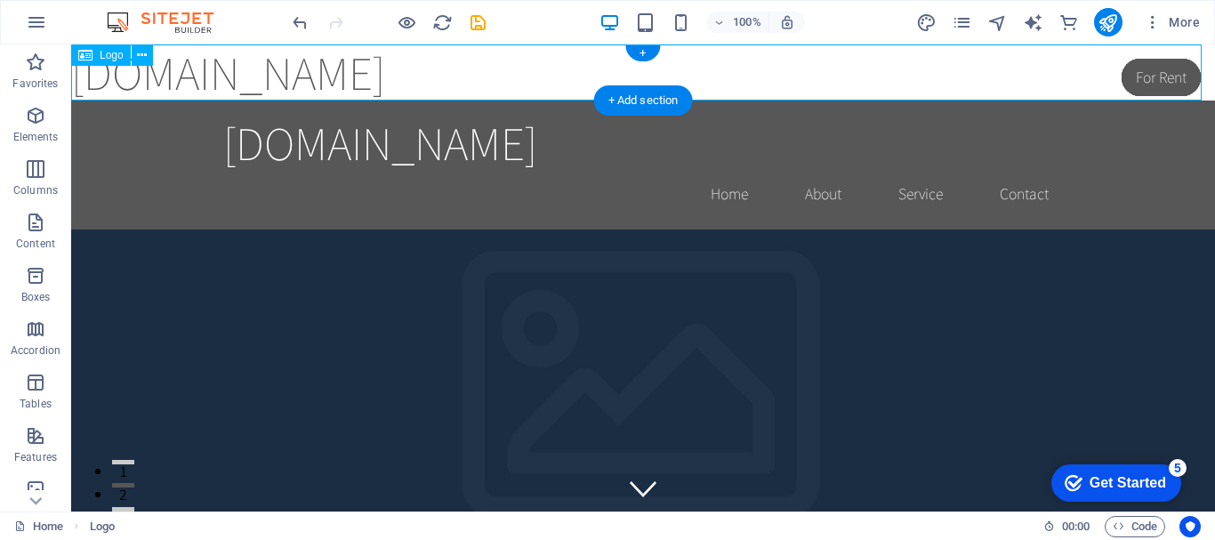
click at [426, 72] on div "[DOMAIN_NAME]" at bounding box center [643, 72] width 1144 height 56
click at [147, 57] on icon at bounding box center [142, 55] width 10 height 19
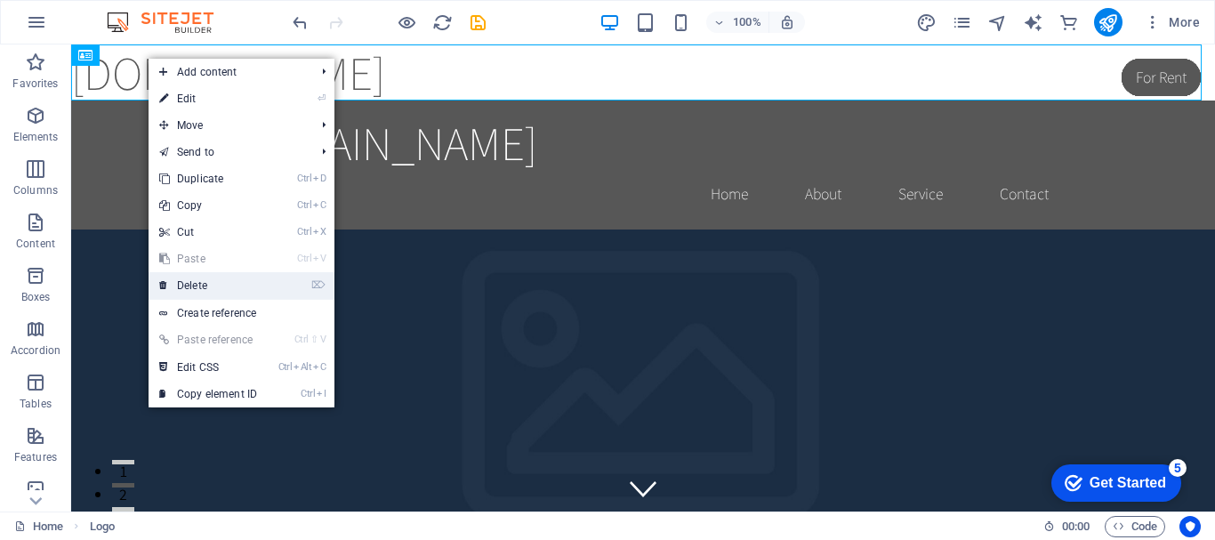
click at [198, 285] on link "⌦ Delete" at bounding box center [208, 285] width 119 height 27
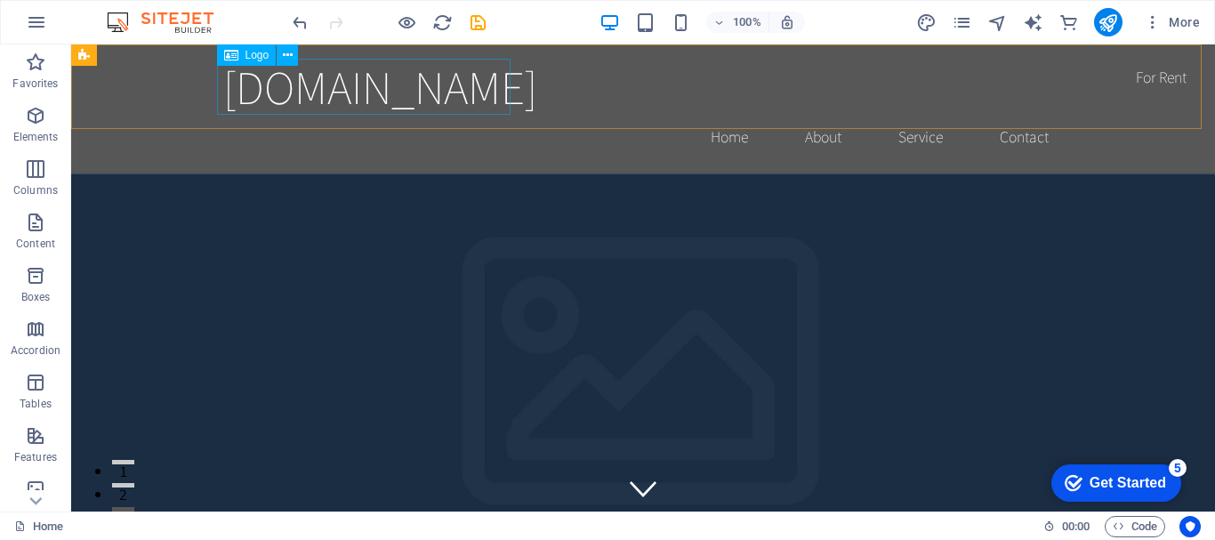
click at [263, 57] on span "Logo" at bounding box center [257, 55] width 24 height 11
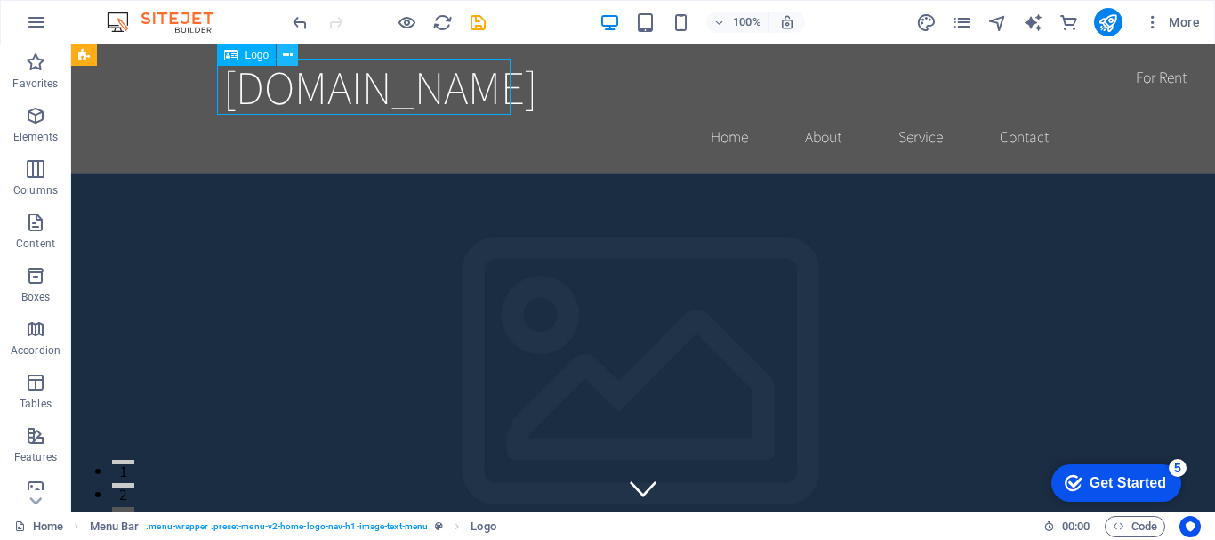
click at [285, 61] on icon at bounding box center [288, 55] width 10 height 19
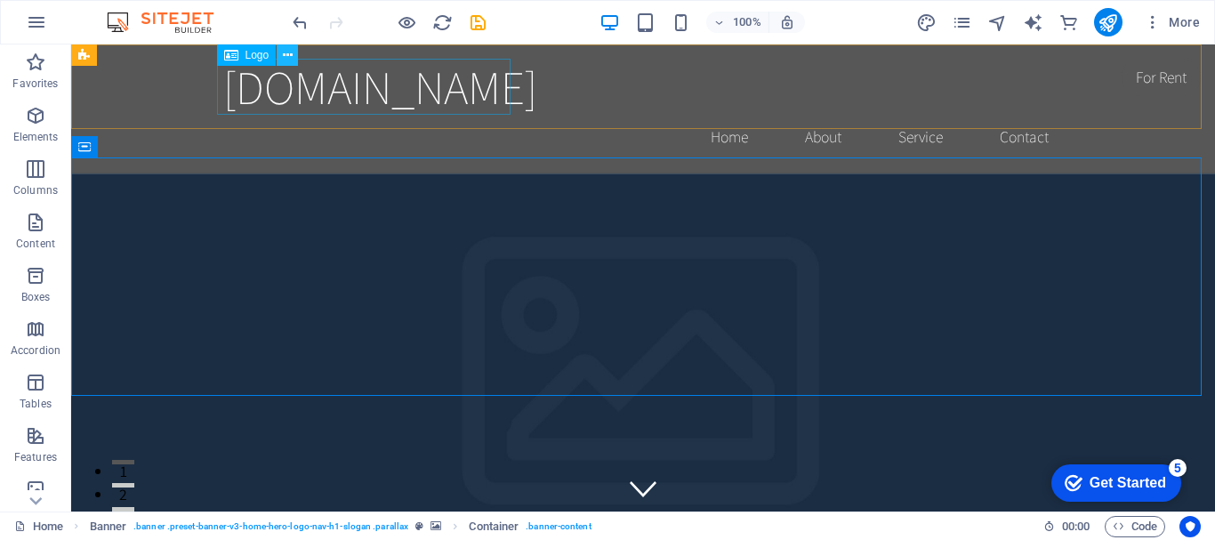
click at [281, 59] on button at bounding box center [287, 54] width 21 height 21
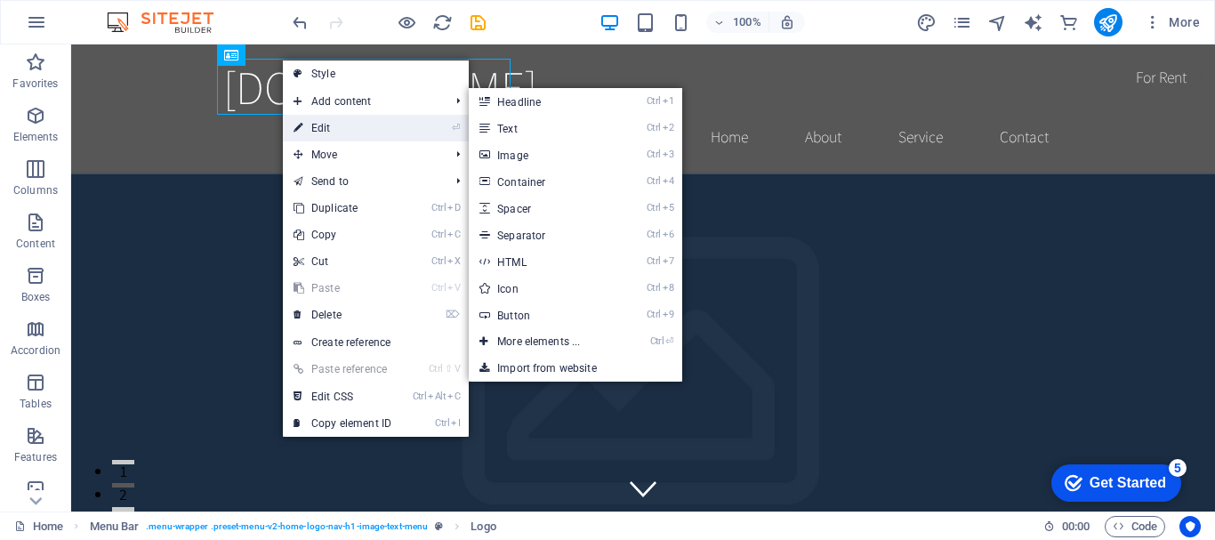
click at [343, 117] on link "⏎ Edit" at bounding box center [342, 128] width 119 height 27
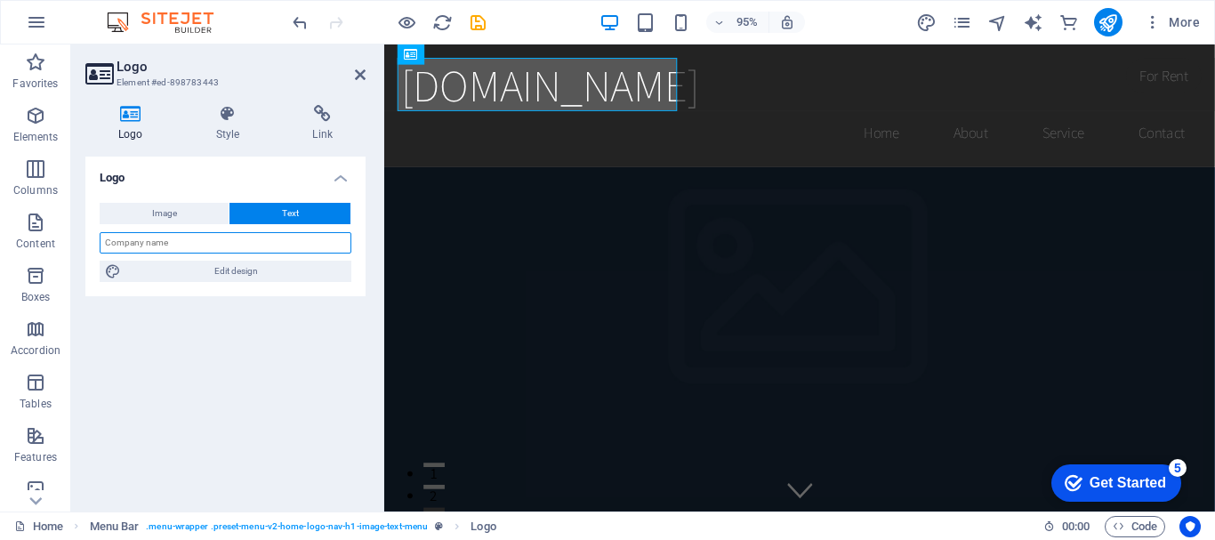
click at [193, 242] on input "text" at bounding box center [226, 242] width 252 height 21
paste input "AR Safety Gear & Source It All Solutions — Powered by AR-Solutions"
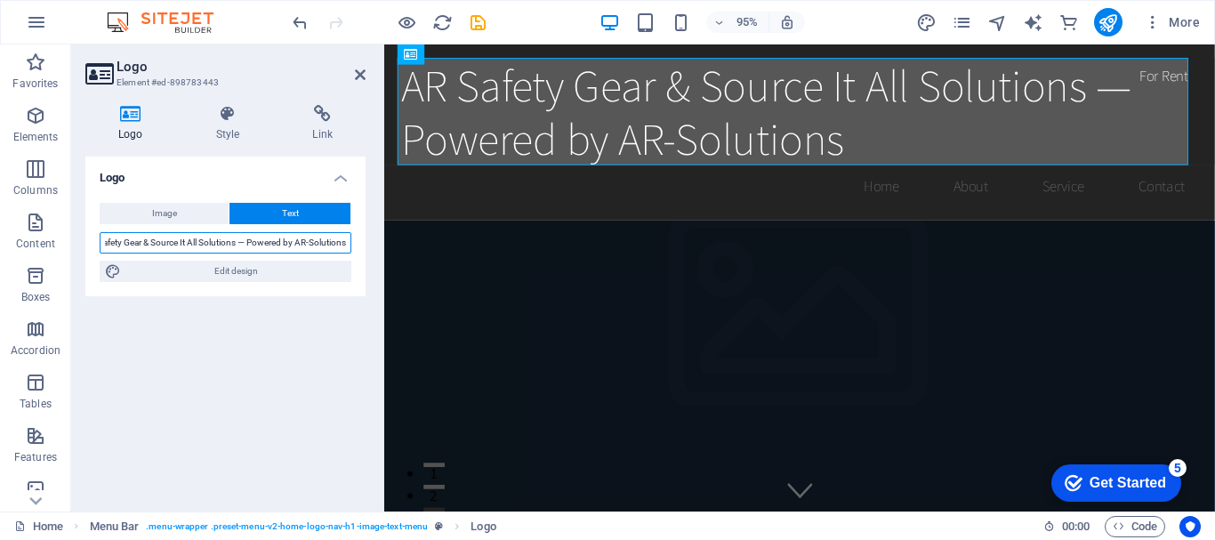
type input "AR Safety Gear & Source It All Solutions — Powered by AR-Solutions"
click at [341, 180] on h4 "Logo" at bounding box center [225, 173] width 280 height 32
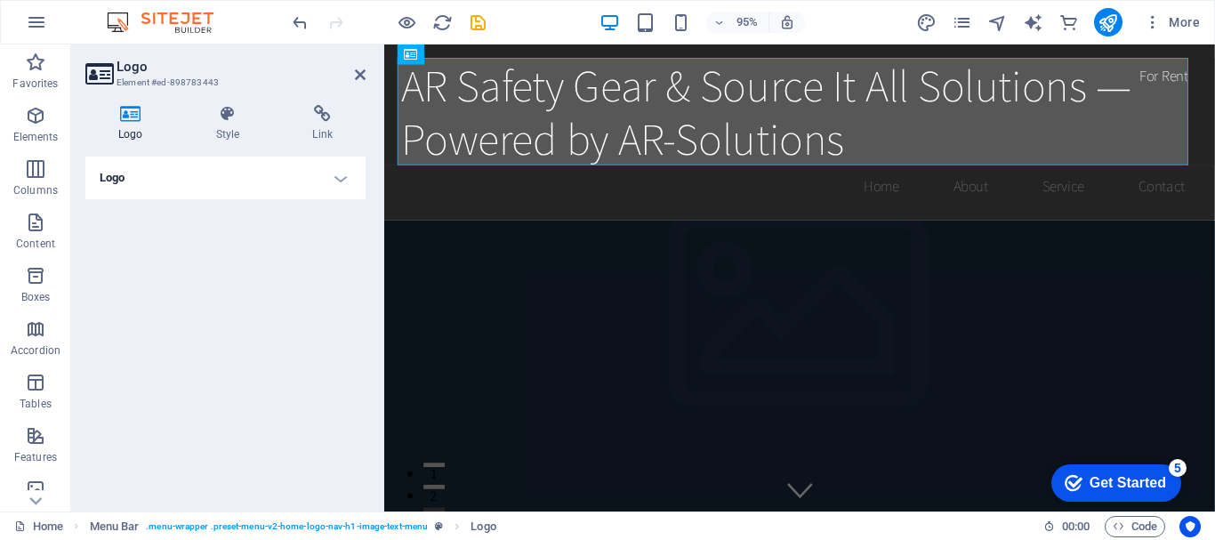
click at [341, 180] on h4 "Logo" at bounding box center [225, 178] width 280 height 43
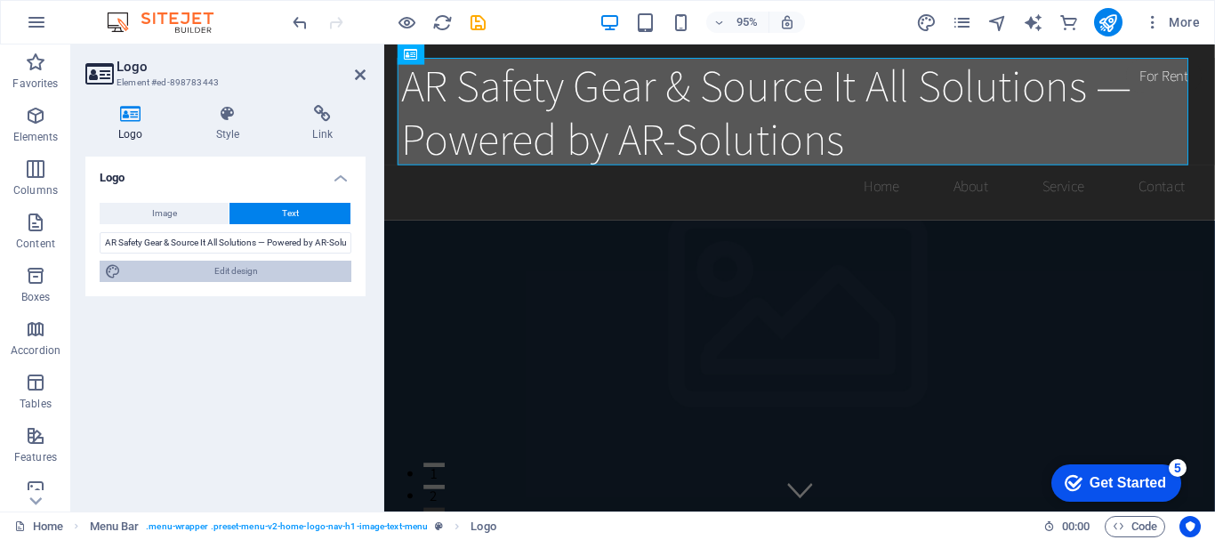
click at [221, 267] on span "Edit design" at bounding box center [236, 271] width 220 height 21
select select "rem"
select select "200"
select select "px"
select select "rem"
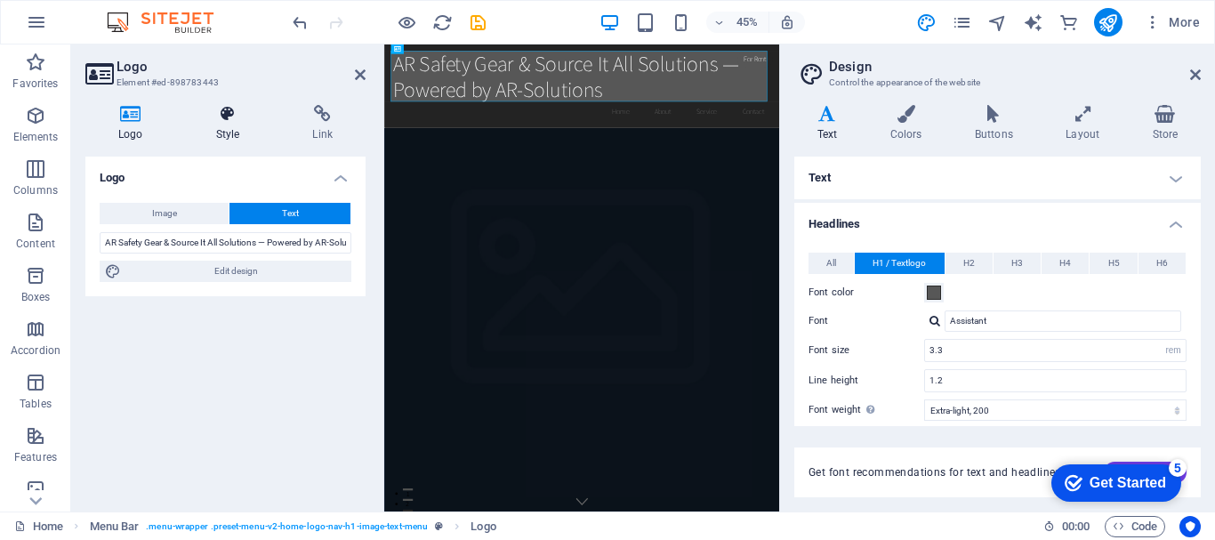
click at [231, 136] on h4 "Style" at bounding box center [231, 123] width 97 height 37
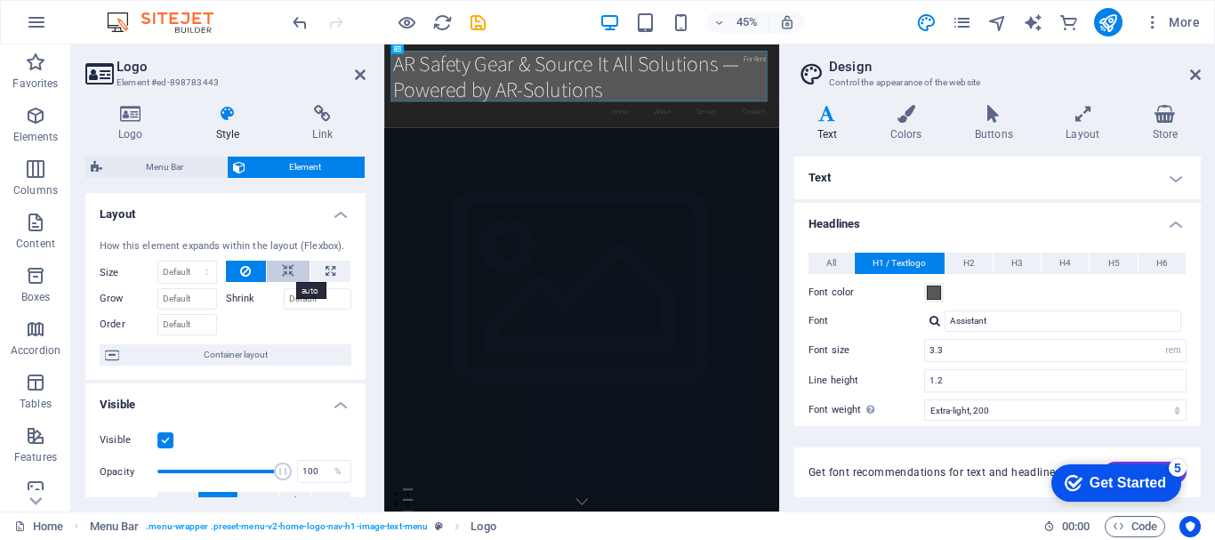
click at [277, 269] on button at bounding box center [288, 271] width 43 height 21
click at [245, 269] on icon at bounding box center [245, 271] width 11 height 21
click at [187, 268] on select "Default auto px % 1/1 1/2 1/3 1/4 1/5 1/6 1/7 1/8 1/9 1/10" at bounding box center [187, 271] width 58 height 21
click at [228, 297] on label "Shrink" at bounding box center [255, 298] width 58 height 21
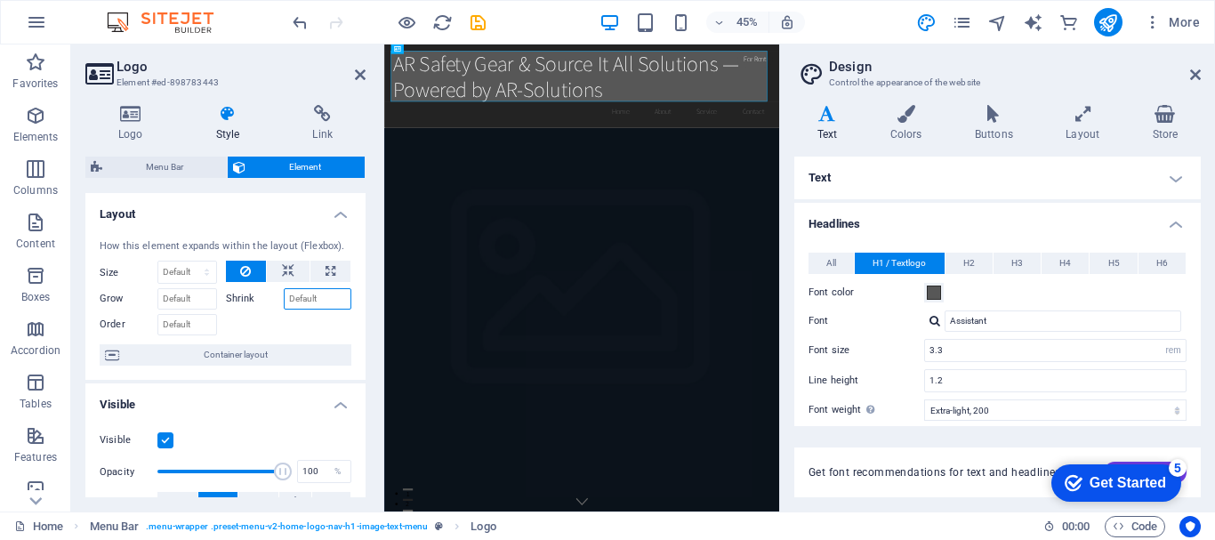
click at [284, 297] on input "Shrink" at bounding box center [318, 298] width 68 height 21
click at [245, 300] on label "Shrink" at bounding box center [255, 298] width 58 height 21
click at [284, 300] on input "Shrink" at bounding box center [318, 298] width 68 height 21
click at [258, 326] on div at bounding box center [289, 323] width 126 height 26
click at [196, 270] on select "Default auto px % 1/1 1/2 1/3 1/4 1/5 1/6 1/7 1/8 1/9 1/10" at bounding box center [187, 271] width 58 height 21
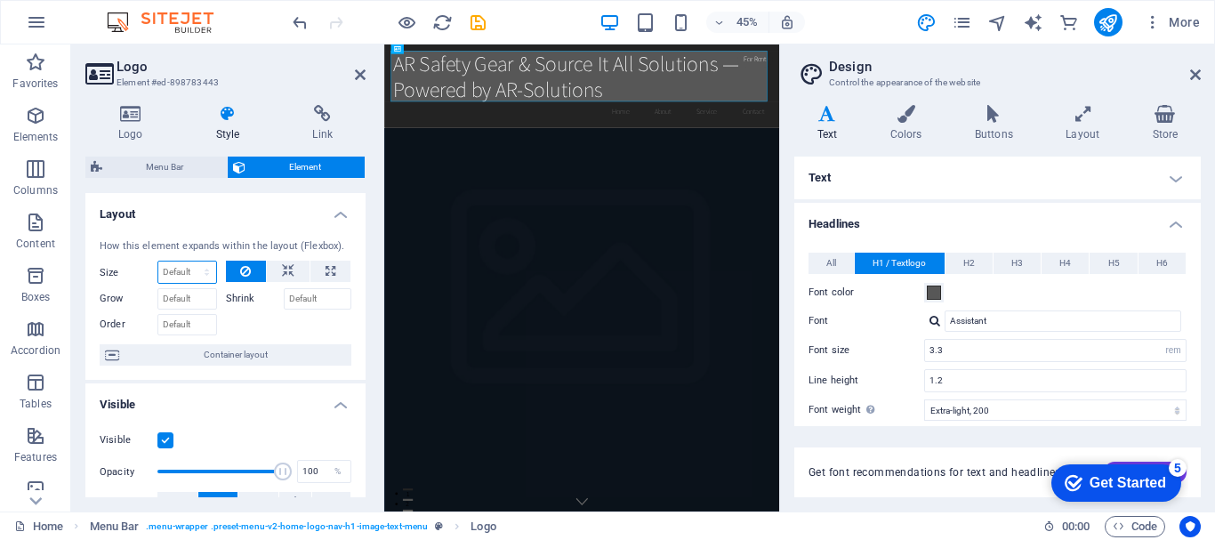
select select "1/3"
click at [189, 261] on select "Default auto px % 1/1 1/2 1/3 1/4 1/5 1/6 1/7 1/8 1/9 1/10" at bounding box center [187, 271] width 58 height 21
type input "33.33"
click at [187, 271] on input "33.33" at bounding box center [187, 271] width 58 height 21
click at [191, 271] on select "Default auto px % 1/1 1/2 1/3 1/4 1/5 1/6 1/7 1/8 1/9 1/10" at bounding box center [203, 271] width 25 height 21
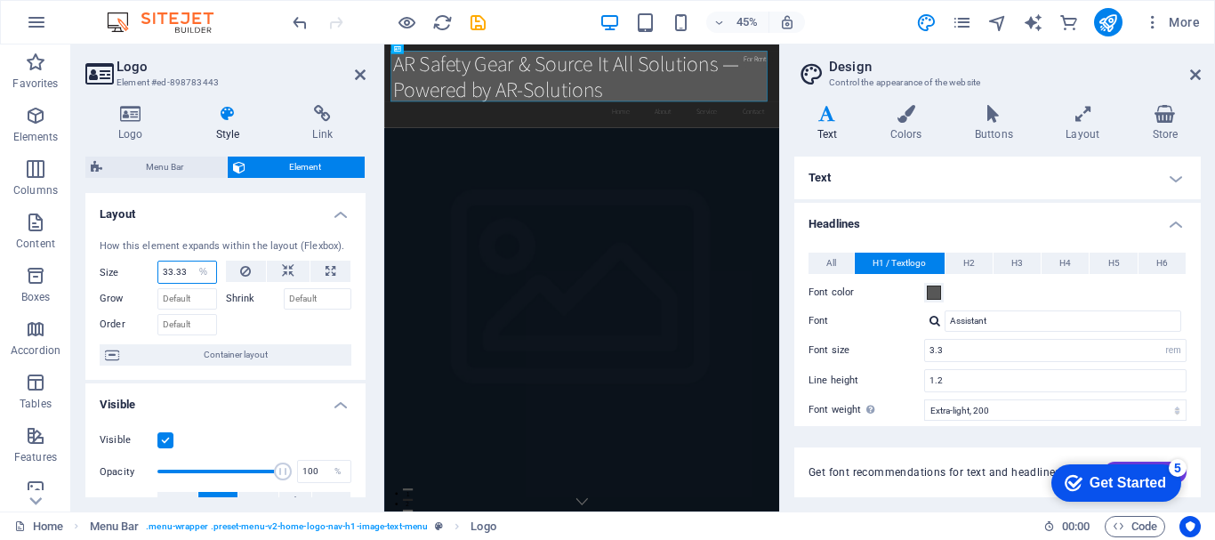
select select "auto"
click at [191, 261] on select "Default auto px % 1/1 1/2 1/3 1/4 1/5 1/6 1/7 1/8 1/9 1/10" at bounding box center [203, 271] width 25 height 21
click at [197, 274] on select "Default auto px % 1/1 1/2 1/3 1/4 1/5 1/6 1/7 1/8 1/9 1/10" at bounding box center [187, 271] width 58 height 21
select select "1/10"
click at [189, 261] on select "Default auto px % 1/1 1/2 1/3 1/4 1/5 1/6 1/7 1/8 1/9 1/10" at bounding box center [187, 271] width 58 height 21
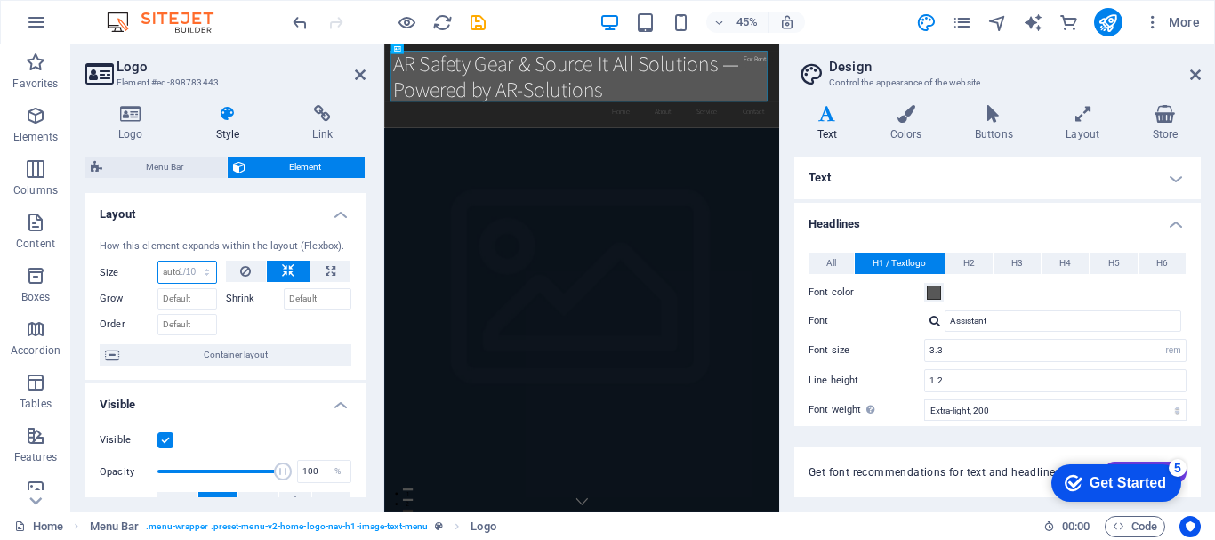
type input "10"
click at [206, 272] on select "Default auto px % 1/1 1/2 1/3 1/4 1/5 1/6 1/7 1/8 1/9 1/10" at bounding box center [203, 271] width 25 height 21
select select "1/1"
click at [191, 261] on select "Default auto px % 1/1 1/2 1/3 1/4 1/5 1/6 1/7 1/8 1/9 1/10" at bounding box center [203, 271] width 25 height 21
type input "100"
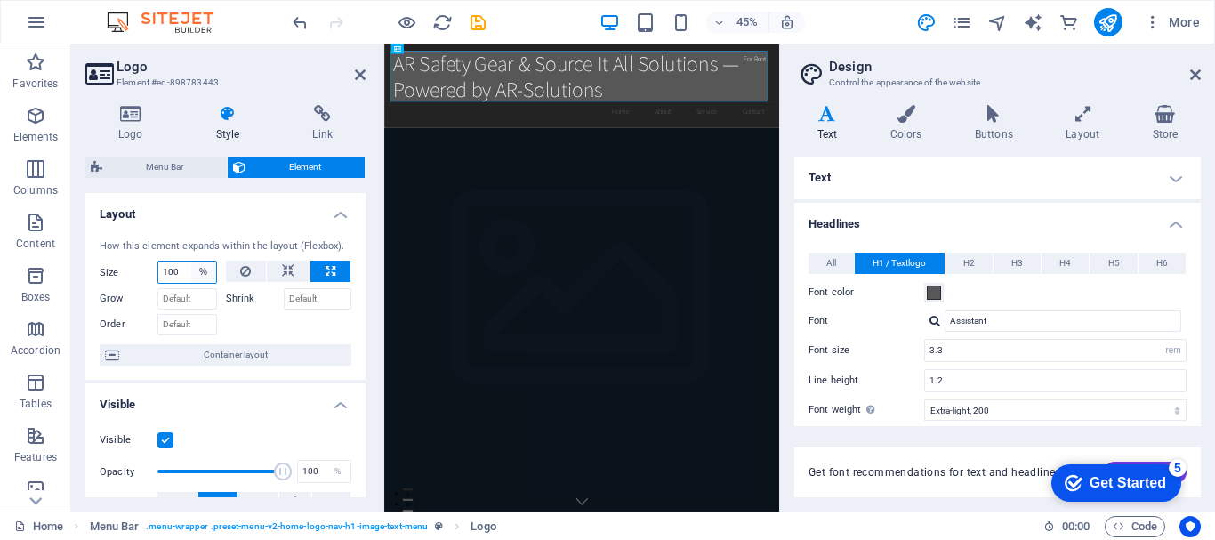
click at [209, 277] on select "Default auto px % 1/1 1/2 1/3 1/4 1/5 1/6 1/7 1/8 1/9 1/10" at bounding box center [203, 271] width 25 height 21
select select "1/10"
click at [191, 261] on select "Default auto px % 1/1 1/2 1/3 1/4 1/5 1/6 1/7 1/8 1/9 1/10" at bounding box center [203, 271] width 25 height 21
type input "10"
select select "%"
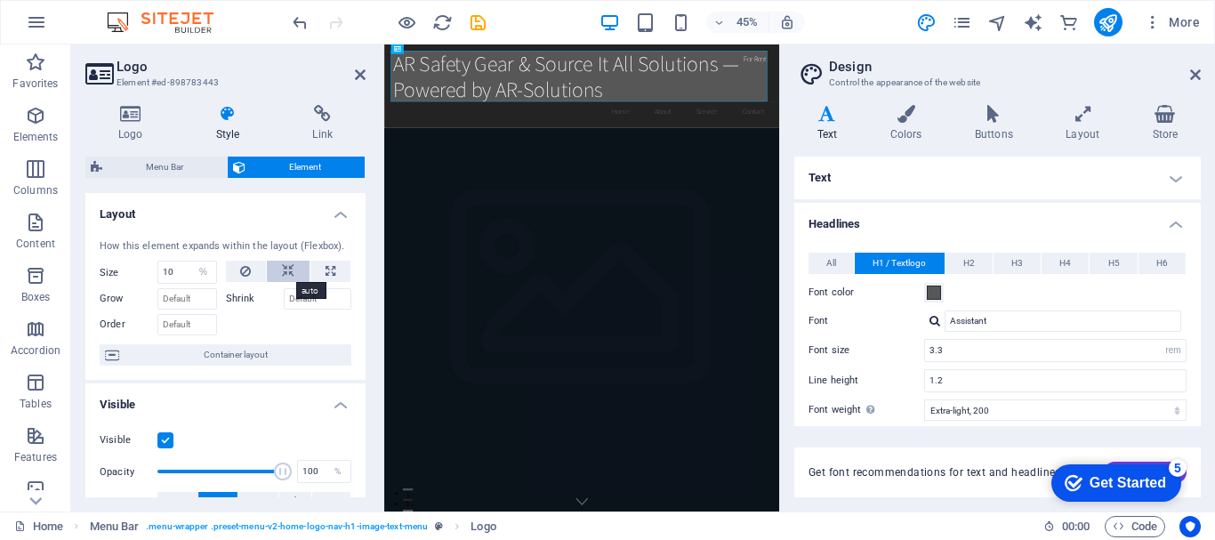
click at [286, 275] on icon at bounding box center [288, 271] width 12 height 21
click at [292, 271] on button at bounding box center [288, 271] width 43 height 21
click at [245, 277] on icon at bounding box center [245, 271] width 11 height 21
click at [198, 270] on select "Default auto px % 1/1 1/2 1/3 1/4 1/5 1/6 1/7 1/8 1/9 1/10" at bounding box center [187, 271] width 58 height 21
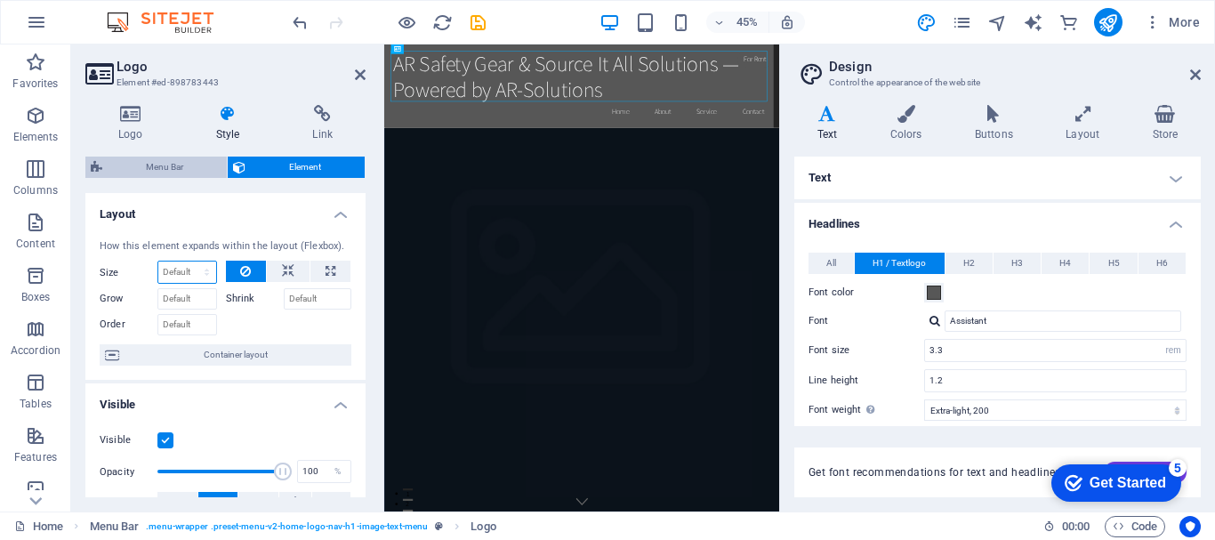
select select "1/1"
click at [189, 261] on select "Default auto px % 1/1 1/2 1/3 1/4 1/5 1/6 1/7 1/8 1/9 1/10" at bounding box center [187, 271] width 58 height 21
type input "100"
select select "%"
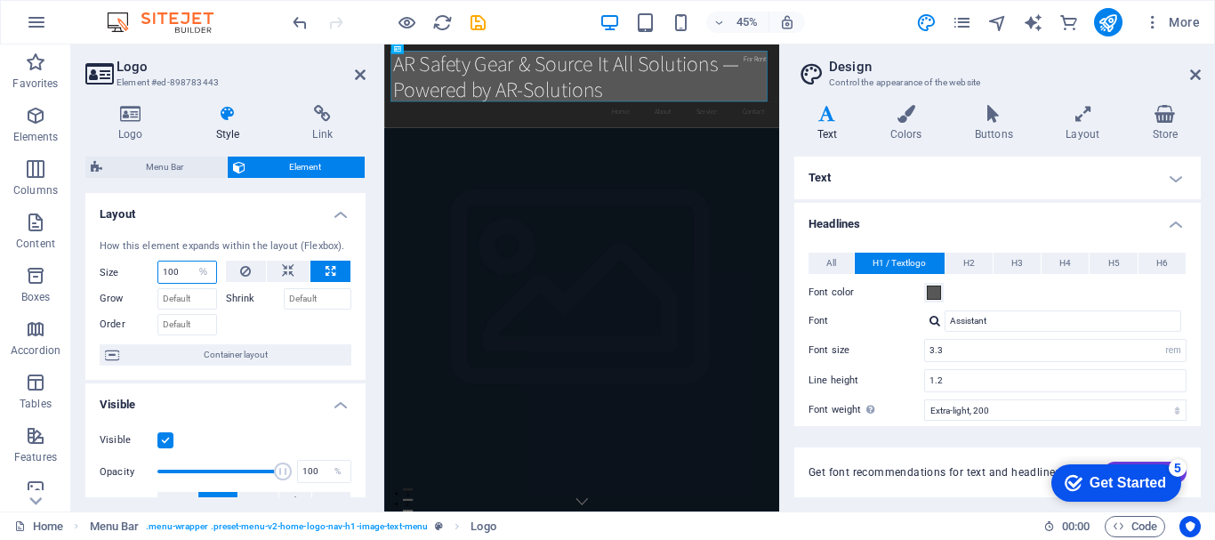
click at [181, 266] on input "100" at bounding box center [187, 271] width 58 height 21
type input "10"
click at [206, 239] on div "How this element expands within the layout (Flexbox)." at bounding box center [226, 246] width 252 height 15
click at [173, 281] on input "10" at bounding box center [187, 271] width 58 height 21
click at [198, 269] on select "Default auto px % 1/1 1/2 1/3 1/4 1/5 1/6 1/7 1/8 1/9 1/10" at bounding box center [203, 271] width 25 height 21
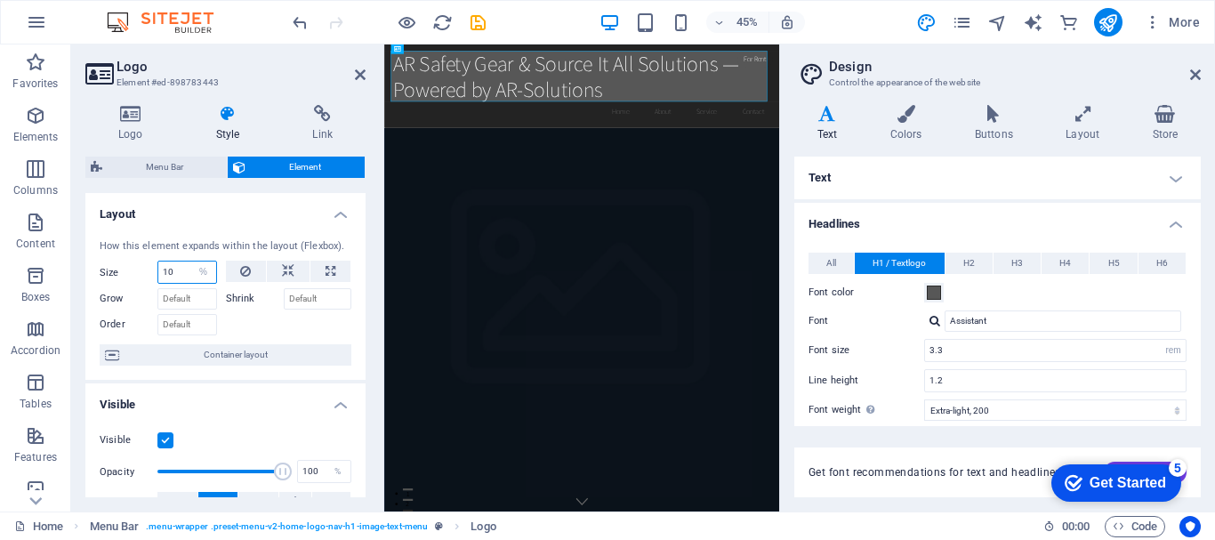
select select "px"
click at [191, 261] on select "Default auto px % 1/1 1/2 1/3 1/4 1/5 1/6 1/7 1/8 1/9 1/10" at bounding box center [203, 271] width 25 height 21
click at [967, 265] on span "H2" at bounding box center [969, 263] width 12 height 21
click at [1003, 265] on button "H3" at bounding box center [1016, 263] width 47 height 21
click at [1059, 261] on span "H4" at bounding box center [1065, 263] width 12 height 21
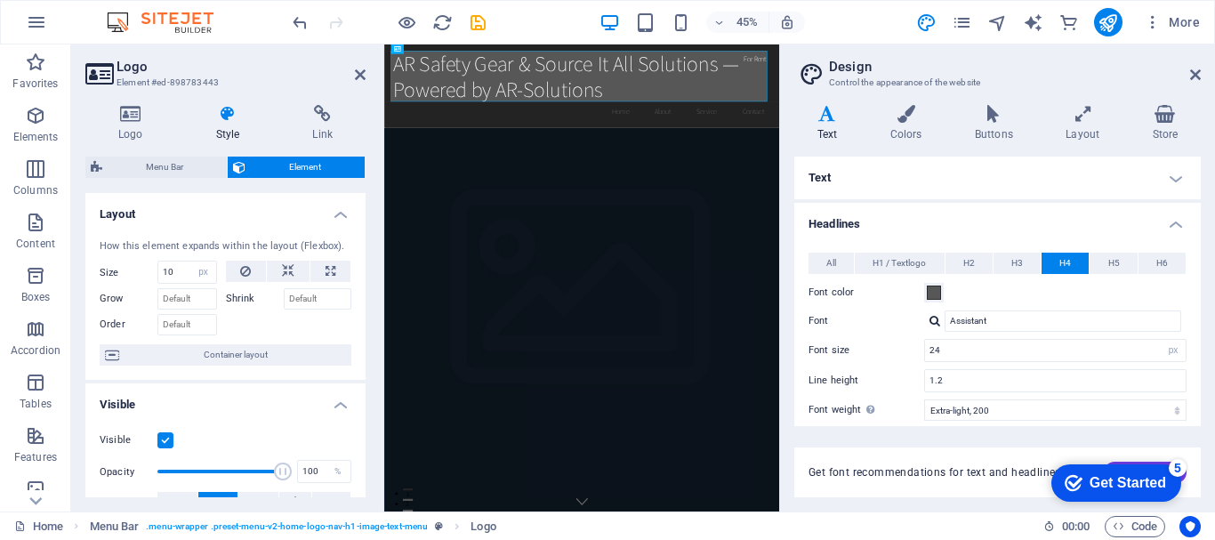
click at [897, 266] on span "H1 / Textlogo" at bounding box center [898, 263] width 53 height 21
click at [931, 293] on span at bounding box center [934, 292] width 14 height 14
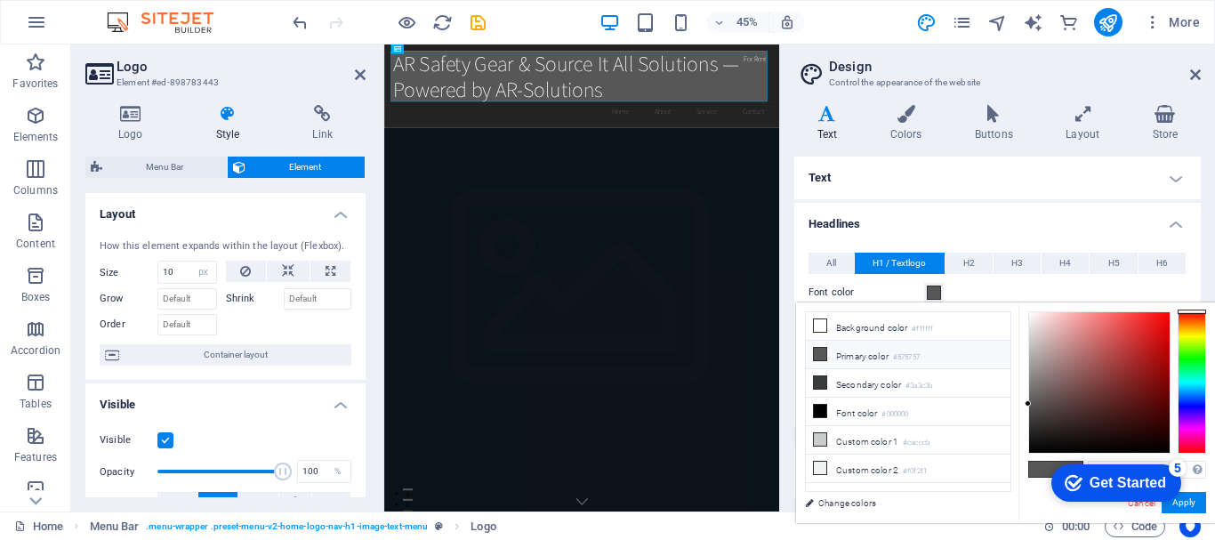
click at [1140, 328] on div at bounding box center [1099, 382] width 141 height 141
click at [1147, 341] on div at bounding box center [1099, 382] width 141 height 141
click at [1140, 361] on div at bounding box center [1099, 382] width 141 height 141
click at [1193, 336] on div at bounding box center [1192, 382] width 28 height 142
type input "#9aa421"
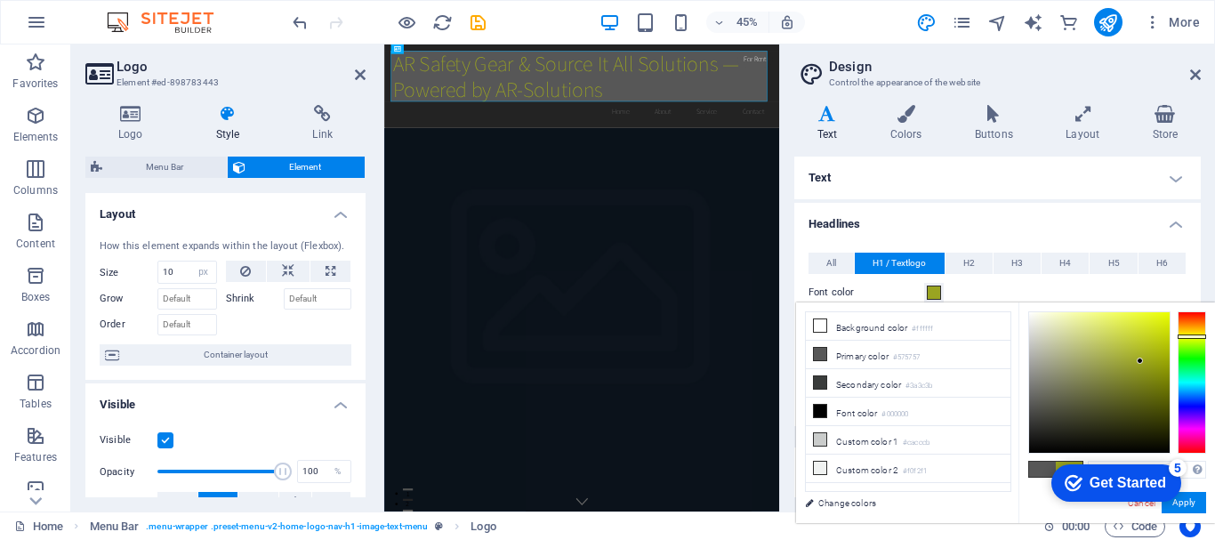
click at [804, 238] on div "All H1 / Textlogo H2 H3 H4 H5 H6 Font color Font Assistant Line height 1.2 Font…" at bounding box center [998, 429] width 414 height 389
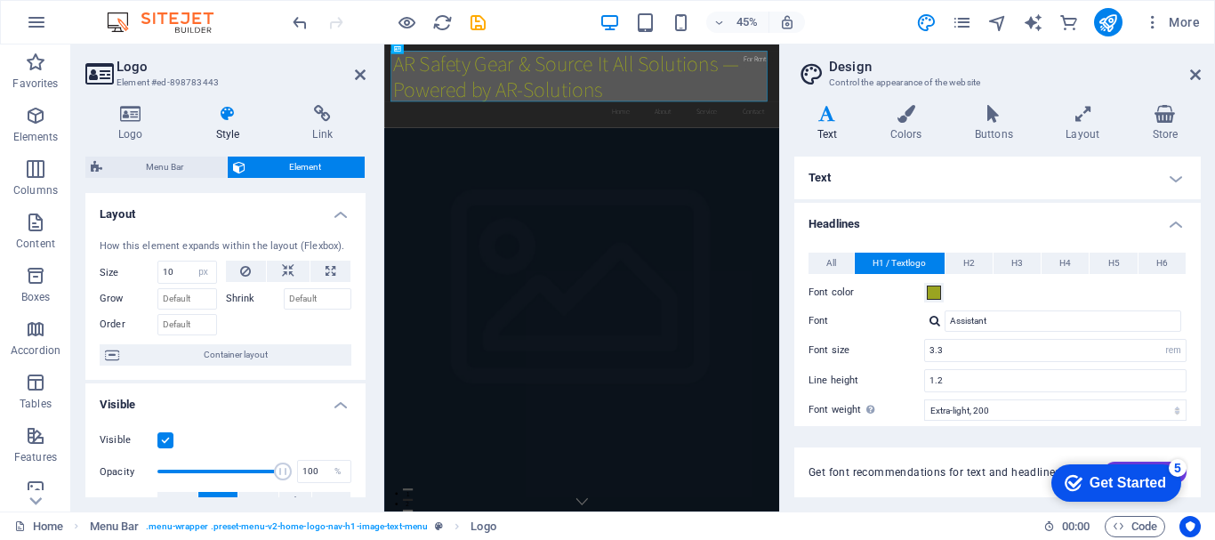
click at [298, 68] on h2 "Logo" at bounding box center [241, 67] width 249 height 16
